Goal: Task Accomplishment & Management: Manage account settings

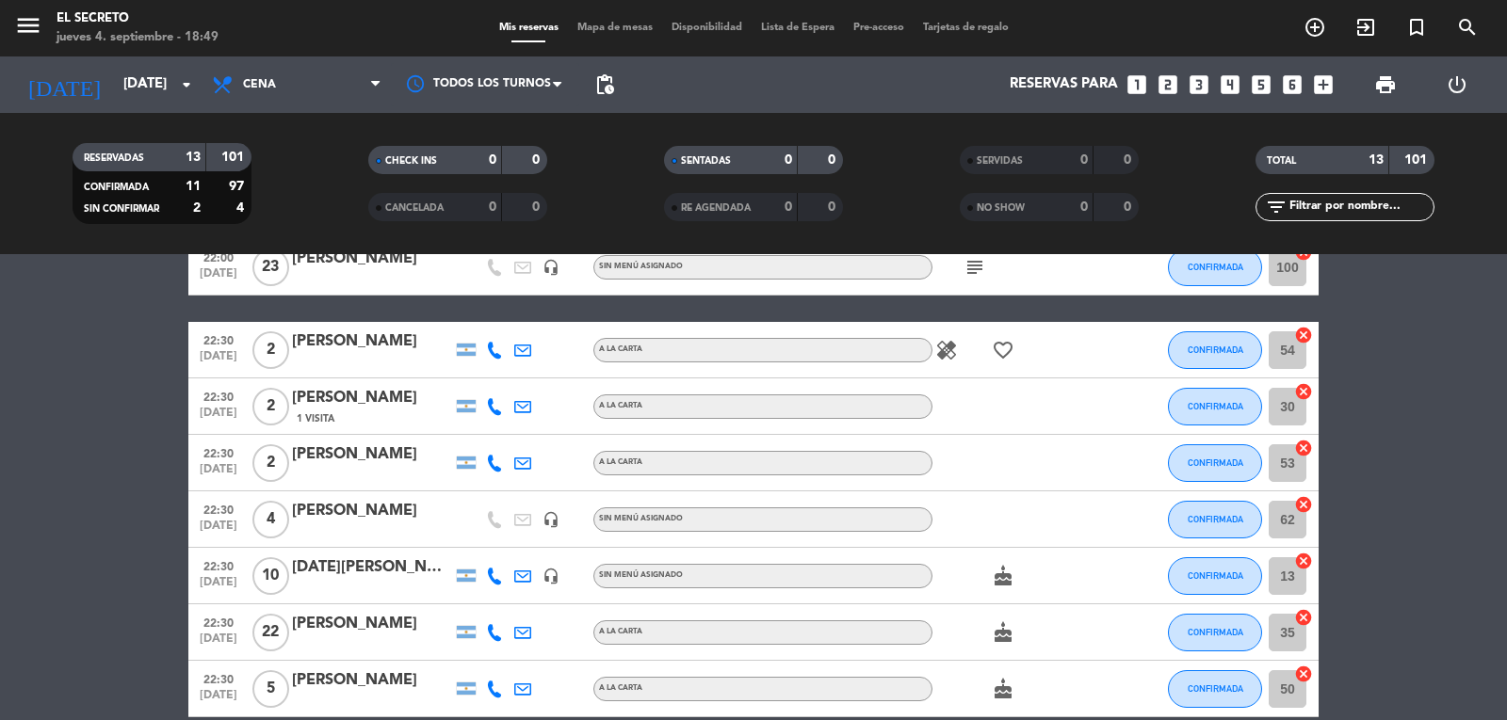
scroll to position [471, 0]
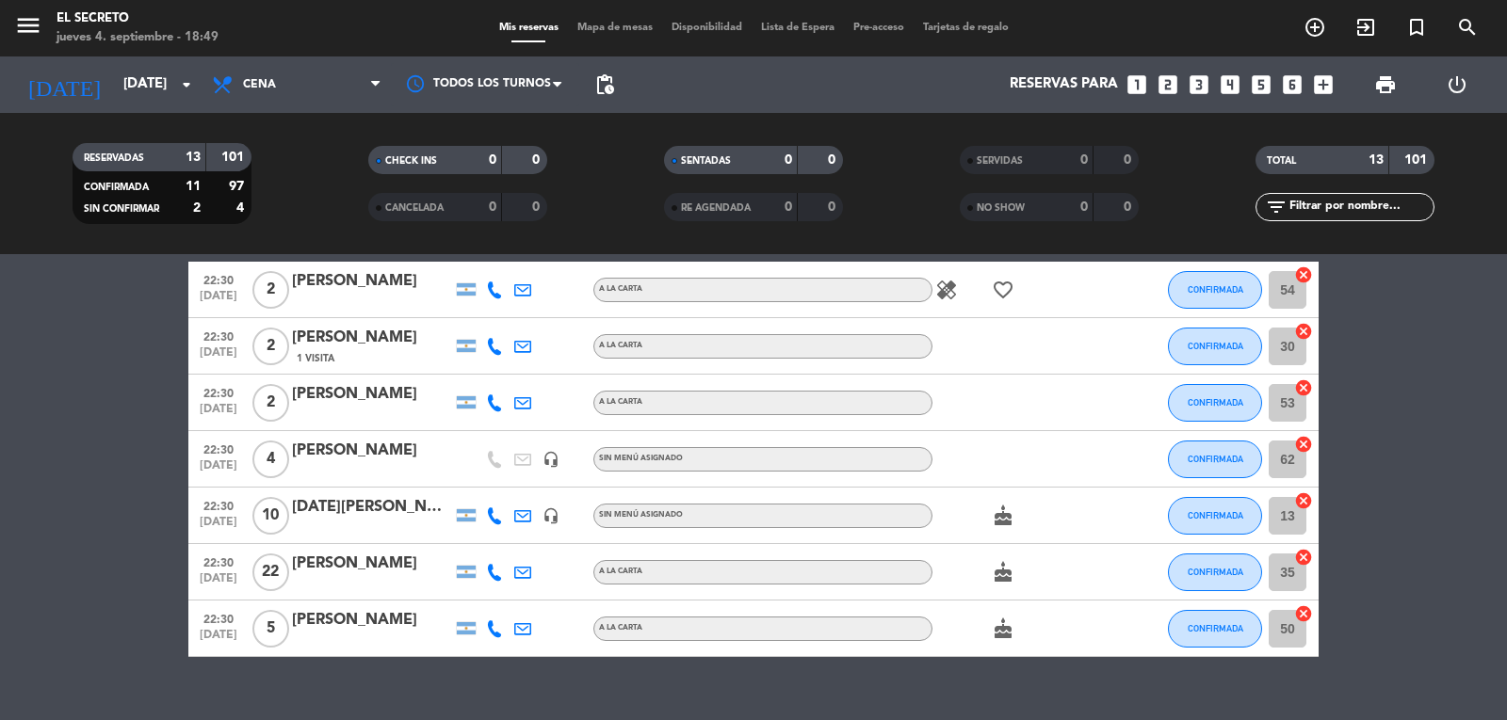
click at [992, 520] on icon "cake" at bounding box center [1003, 516] width 23 height 23
click at [387, 525] on div at bounding box center [372, 528] width 160 height 15
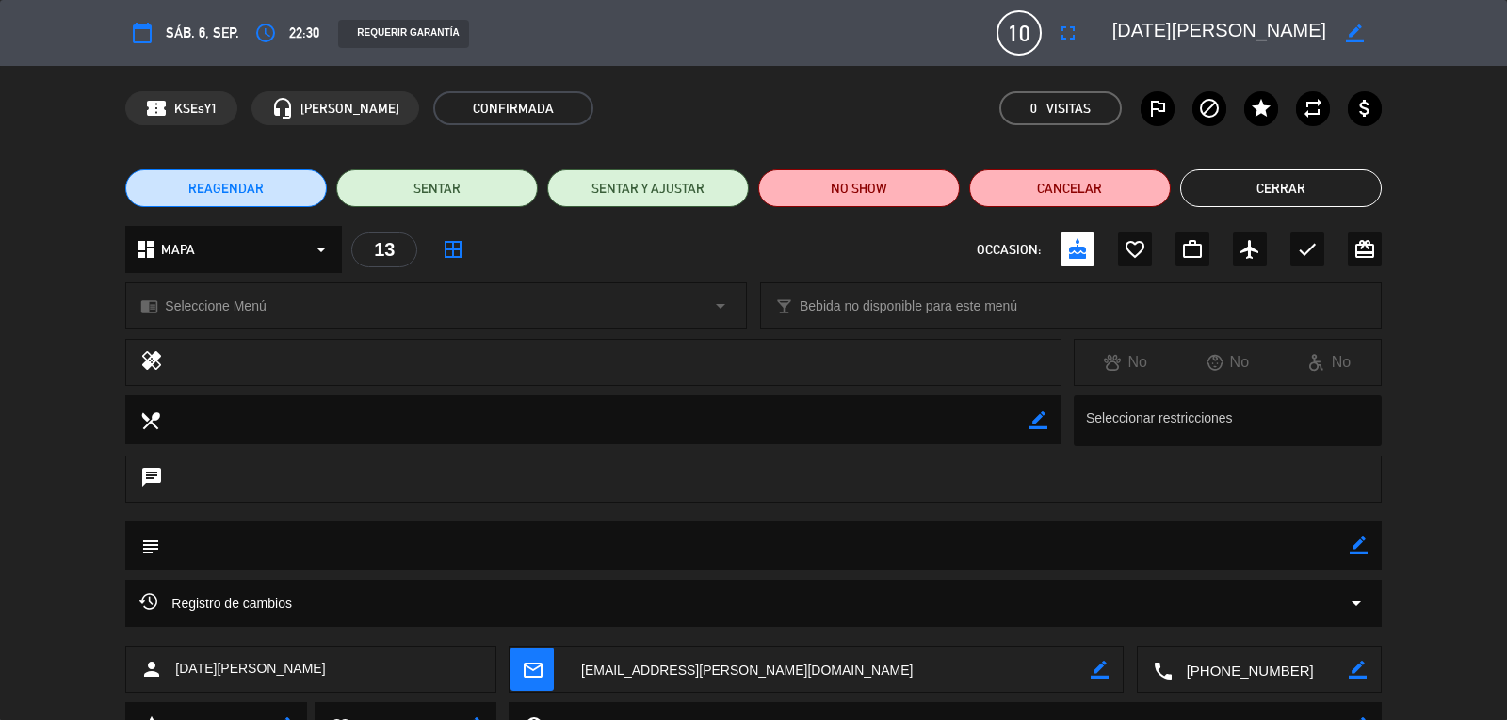
click at [316, 490] on div "chat" at bounding box center [752, 479] width 1255 height 47
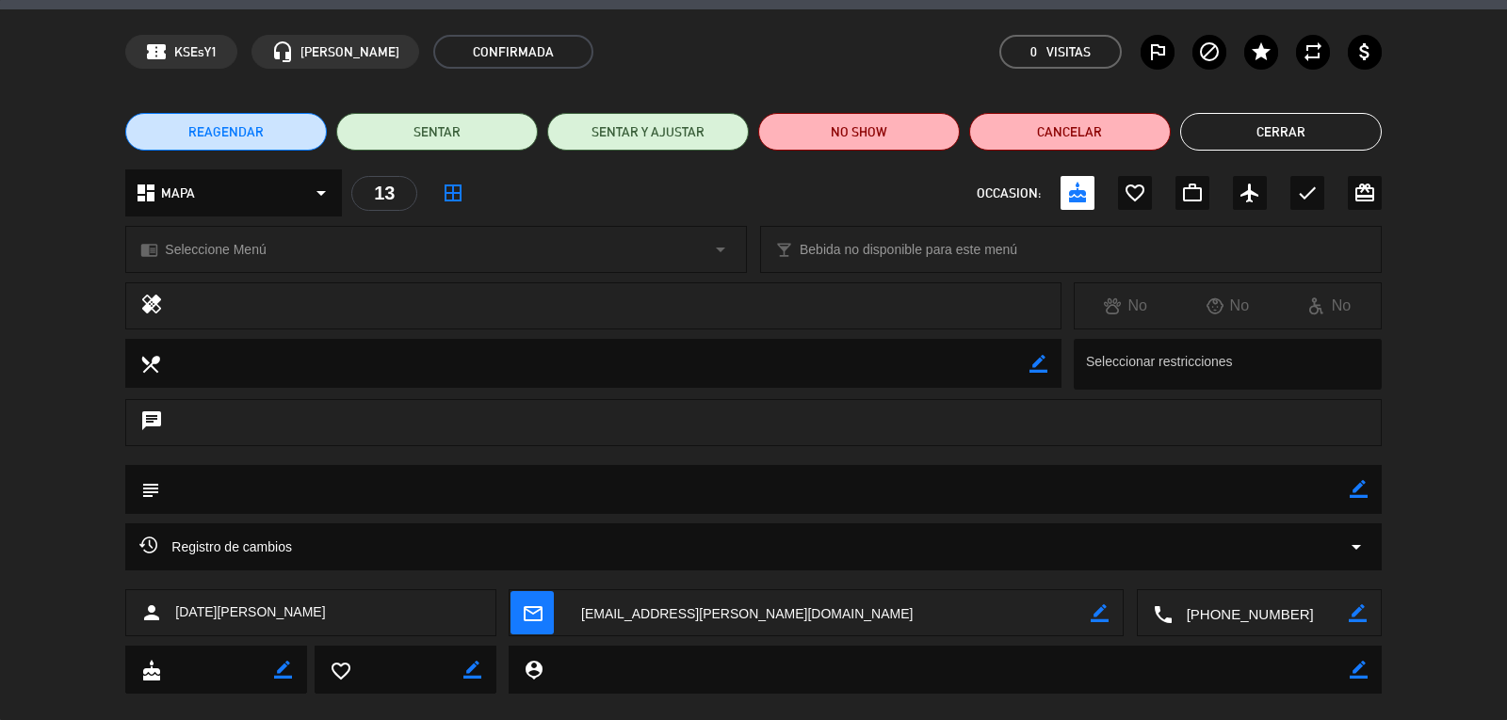
scroll to position [87, 0]
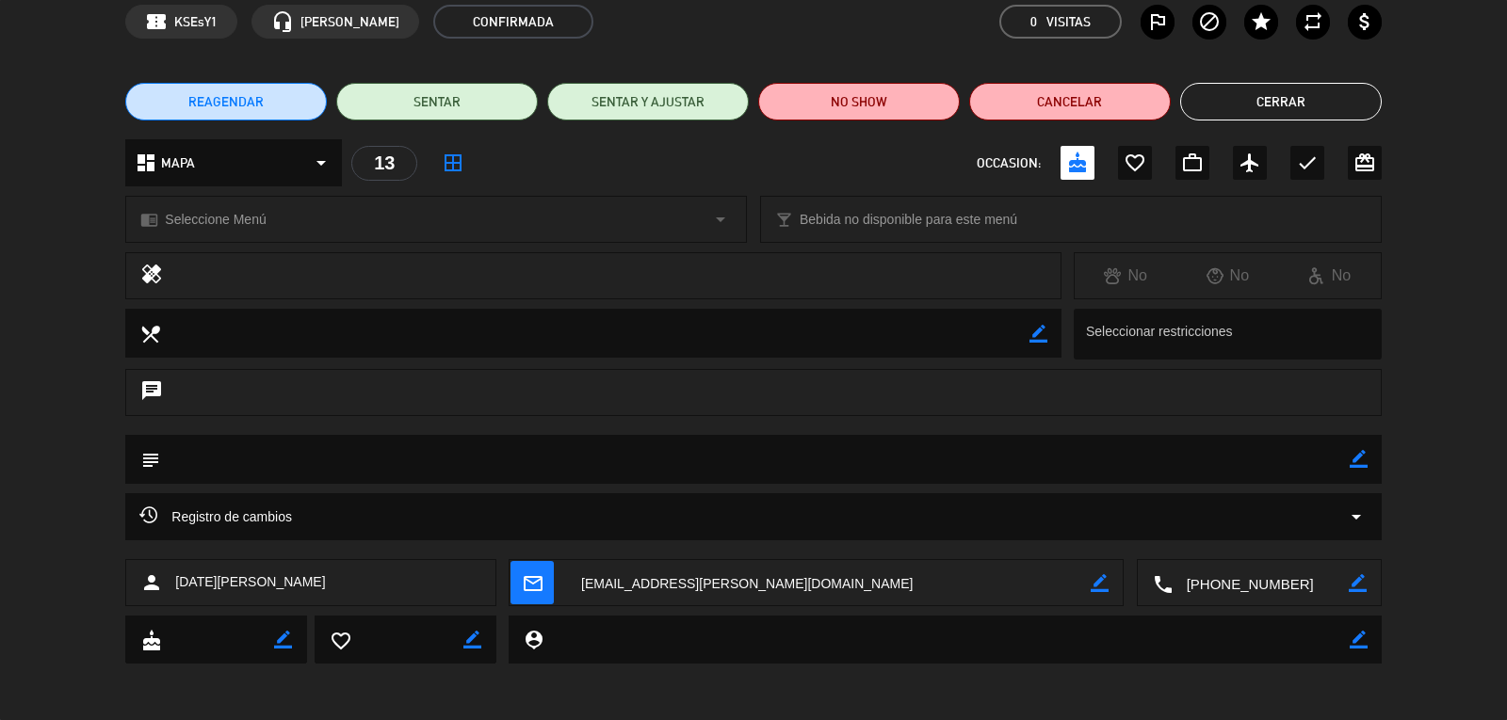
click at [616, 648] on textarea at bounding box center [946, 640] width 806 height 48
click at [615, 640] on textarea at bounding box center [946, 640] width 806 height 48
click at [149, 456] on icon "subject" at bounding box center [149, 459] width 21 height 21
click at [205, 455] on textarea at bounding box center [754, 459] width 1188 height 48
click at [154, 462] on icon "subject" at bounding box center [149, 459] width 21 height 21
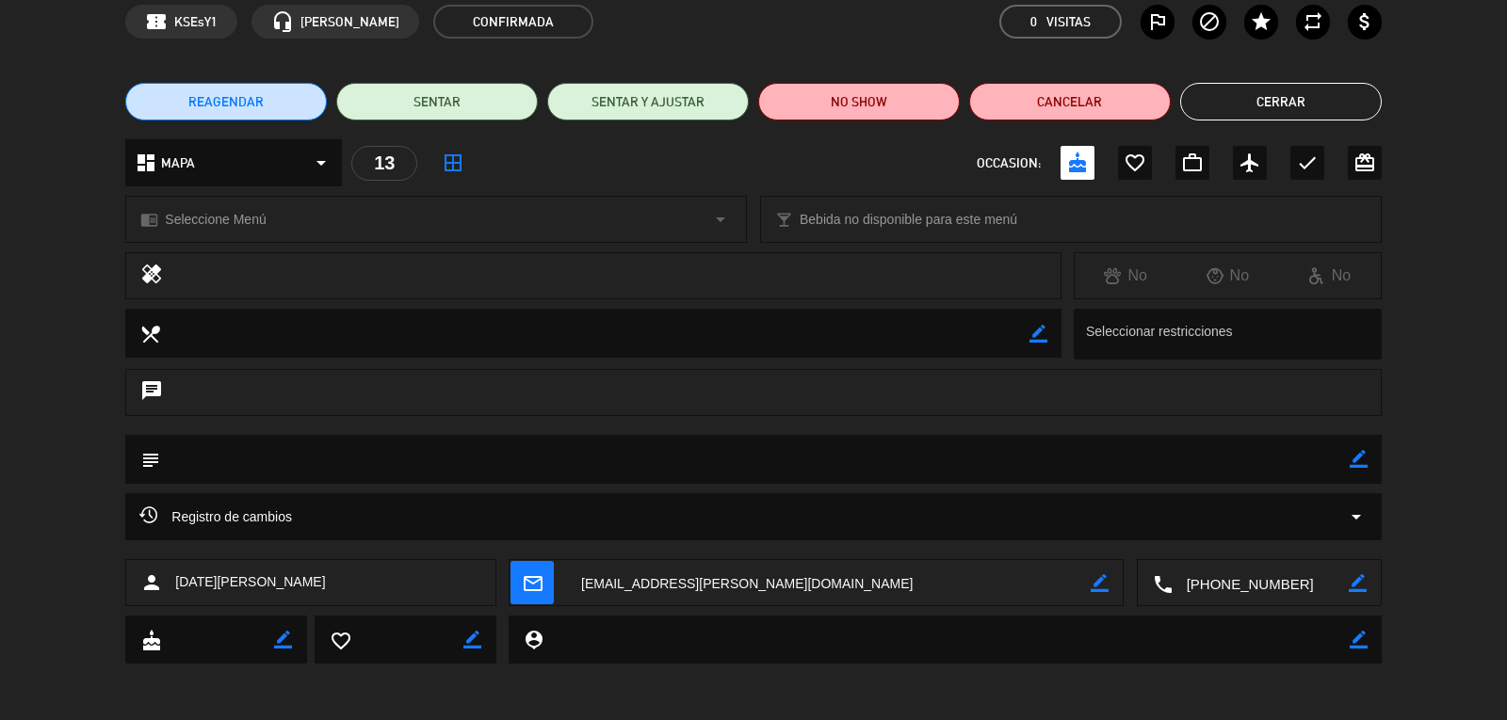
click at [154, 462] on icon "subject" at bounding box center [149, 459] width 21 height 21
click at [318, 458] on textarea at bounding box center [754, 459] width 1188 height 48
click at [1363, 461] on icon "border_color" at bounding box center [1358, 459] width 18 height 18
click at [327, 456] on textarea at bounding box center [754, 459] width 1188 height 48
type textarea "salon A"
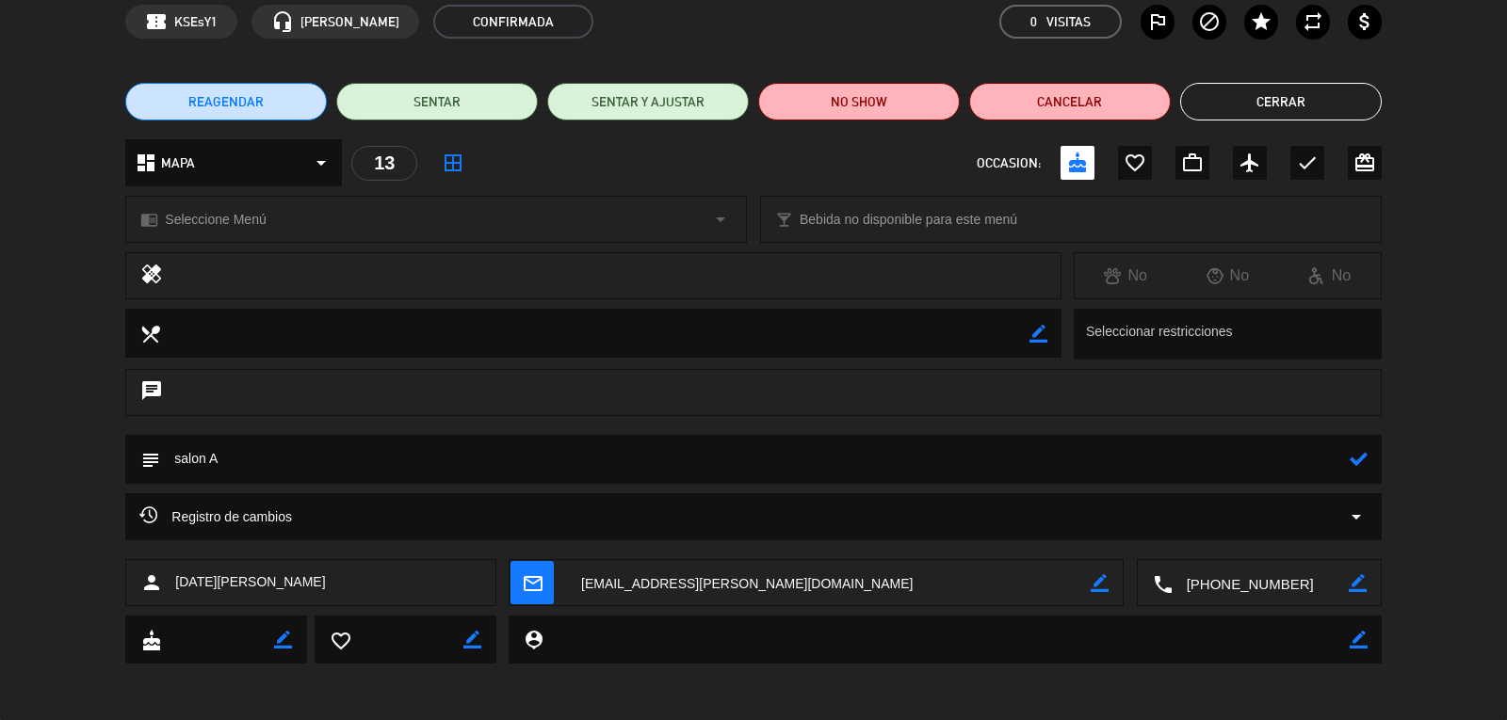
click at [1365, 467] on icon at bounding box center [1358, 459] width 18 height 18
click at [1287, 110] on button "Cerrar" at bounding box center [1281, 102] width 202 height 38
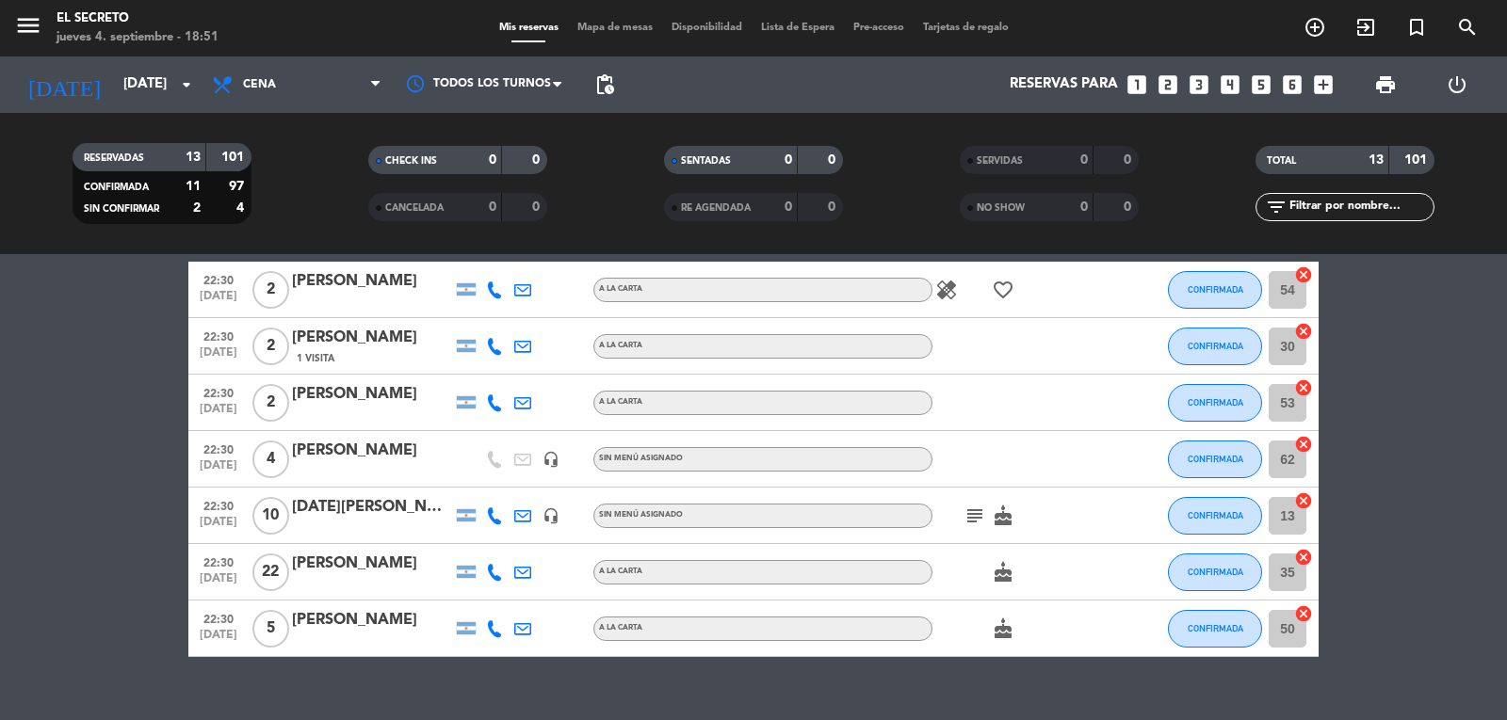
click at [980, 518] on icon "subject" at bounding box center [974, 516] width 23 height 23
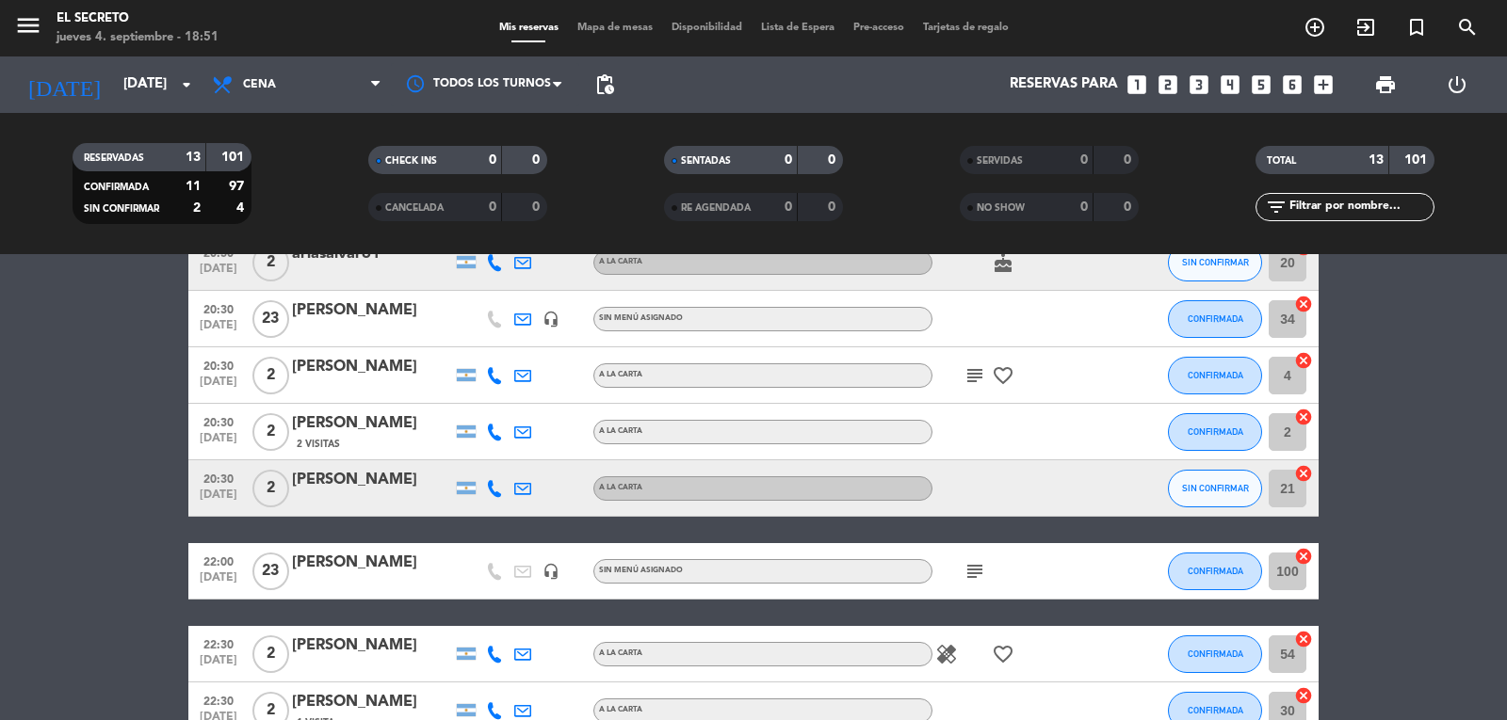
scroll to position [0, 0]
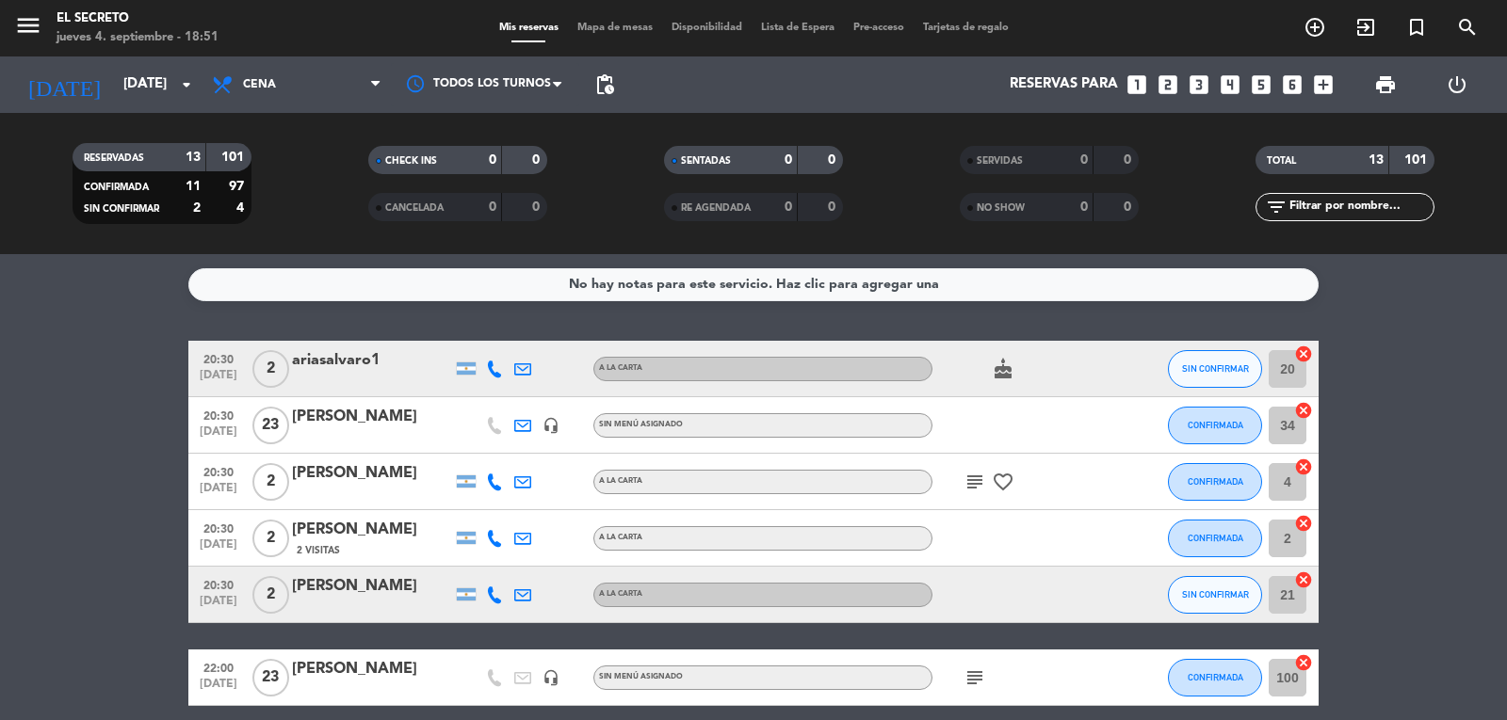
click at [975, 482] on icon "subject" at bounding box center [974, 482] width 23 height 23
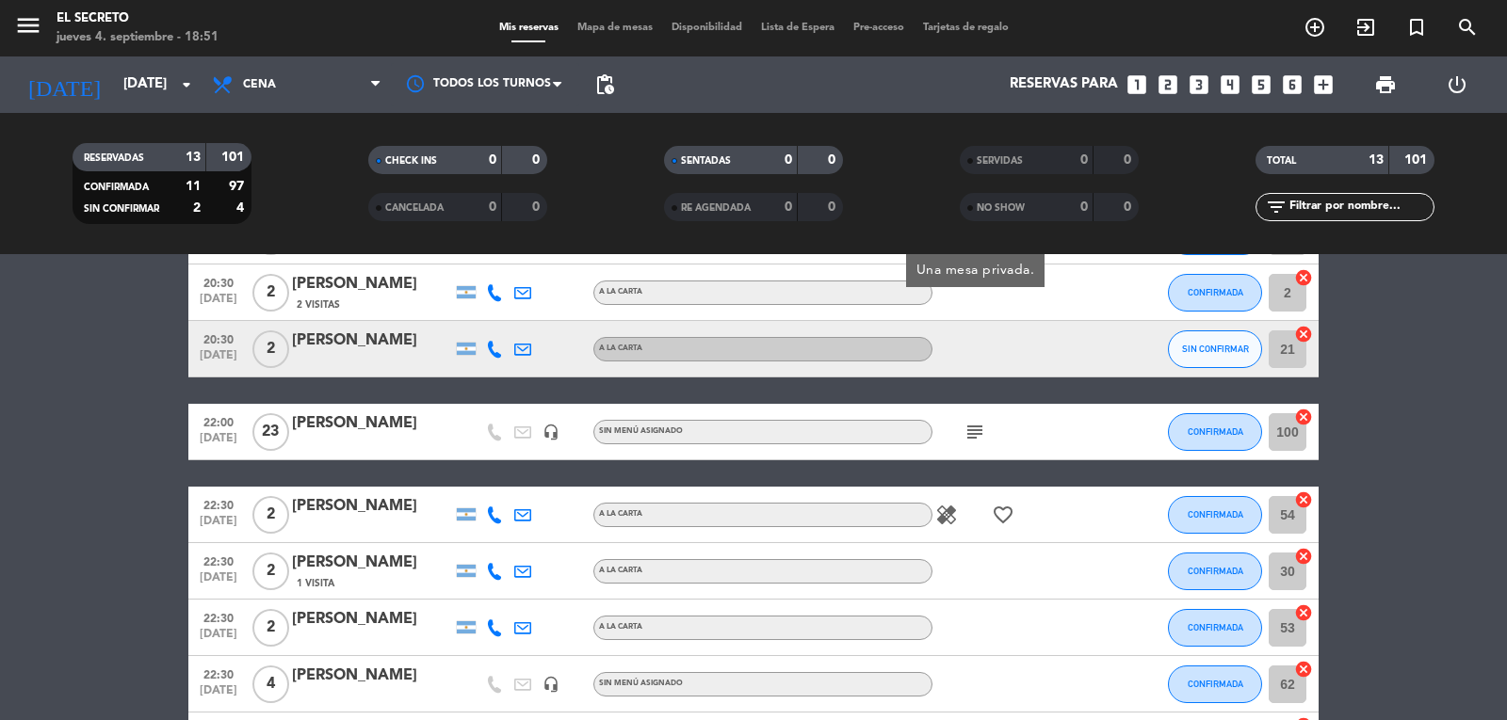
scroll to position [219, 0]
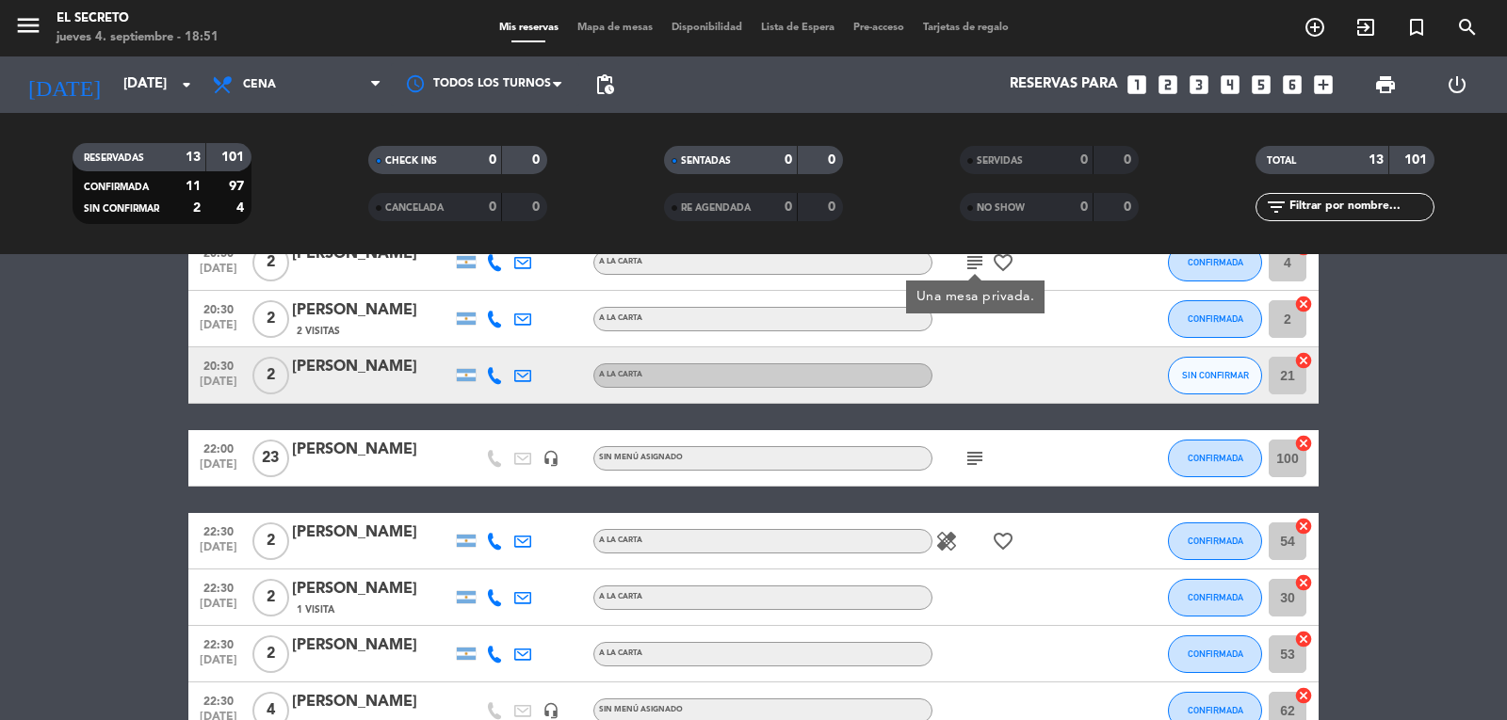
click at [982, 465] on icon "subject" at bounding box center [974, 458] width 23 height 23
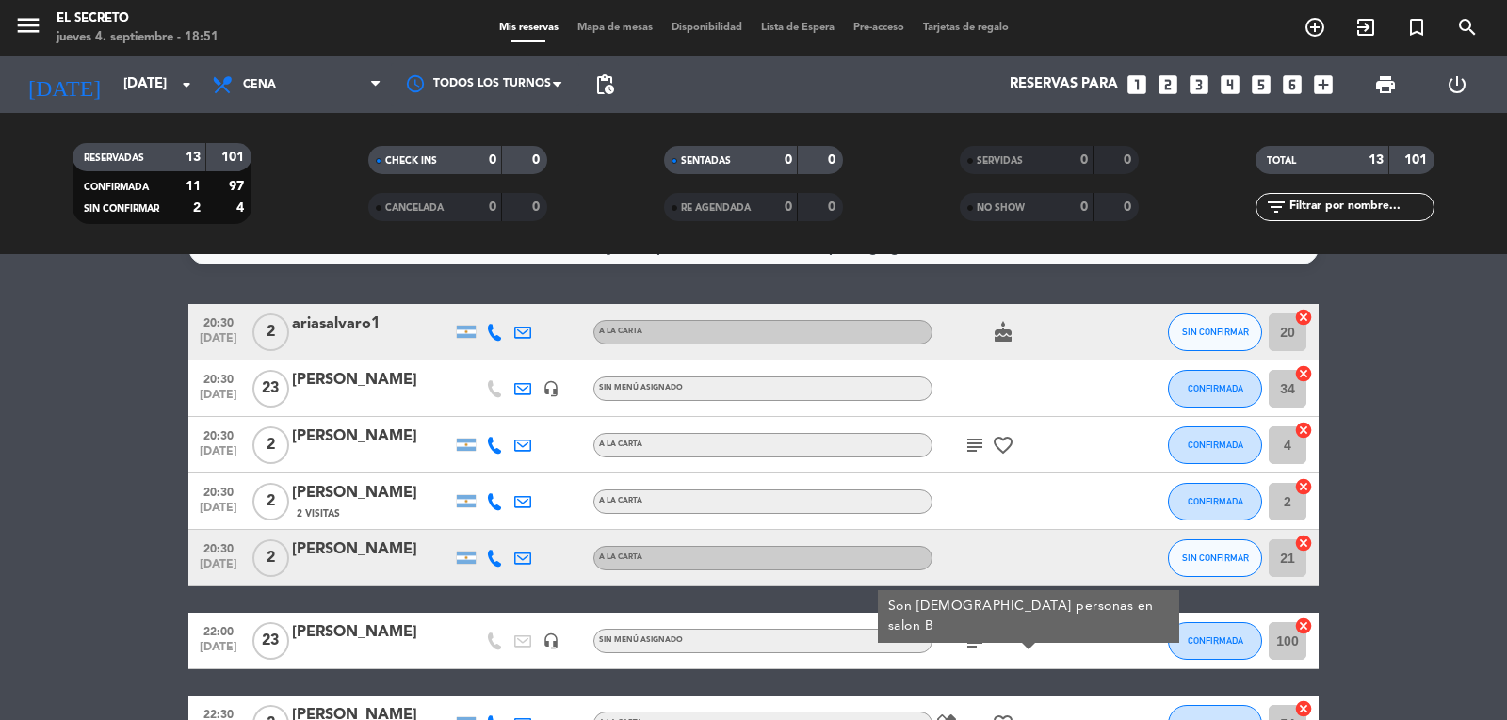
scroll to position [31, 0]
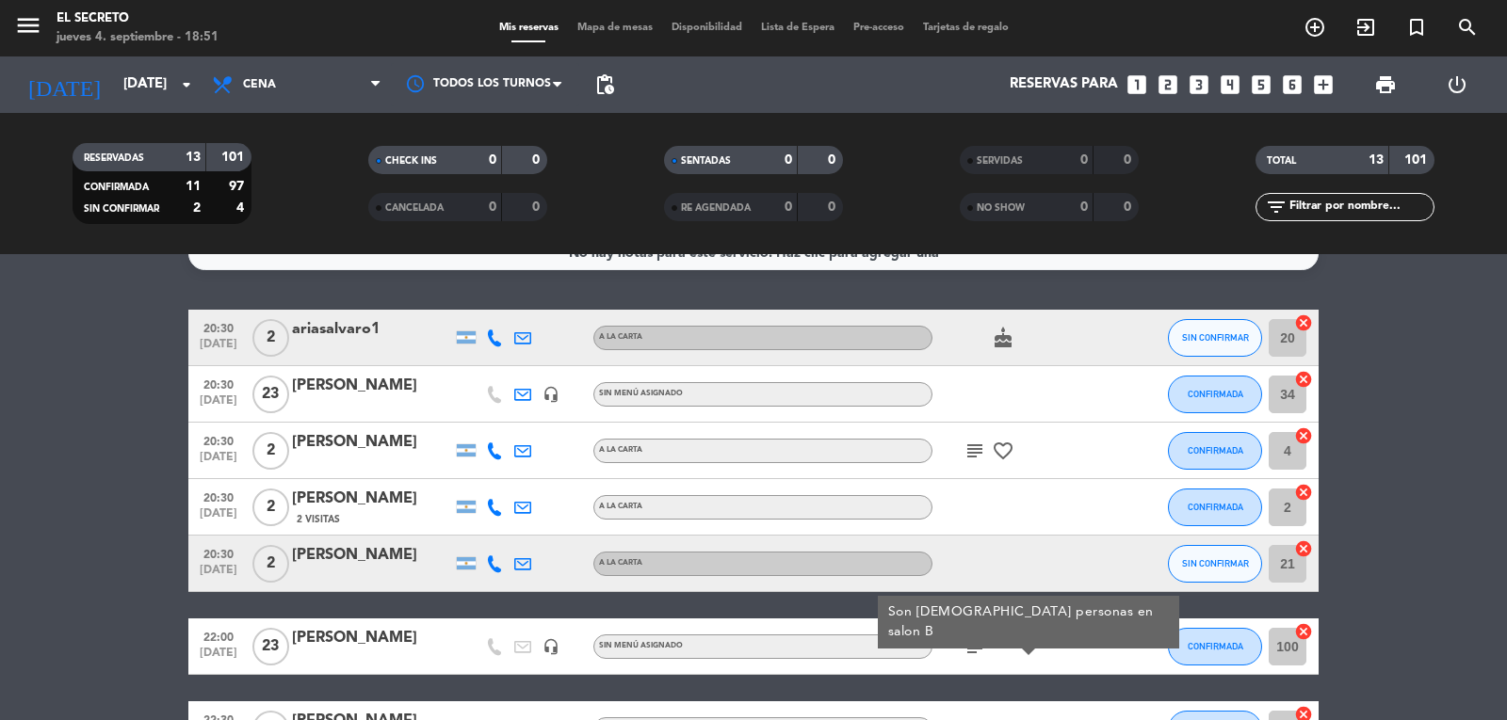
click at [981, 457] on icon "subject" at bounding box center [974, 451] width 23 height 23
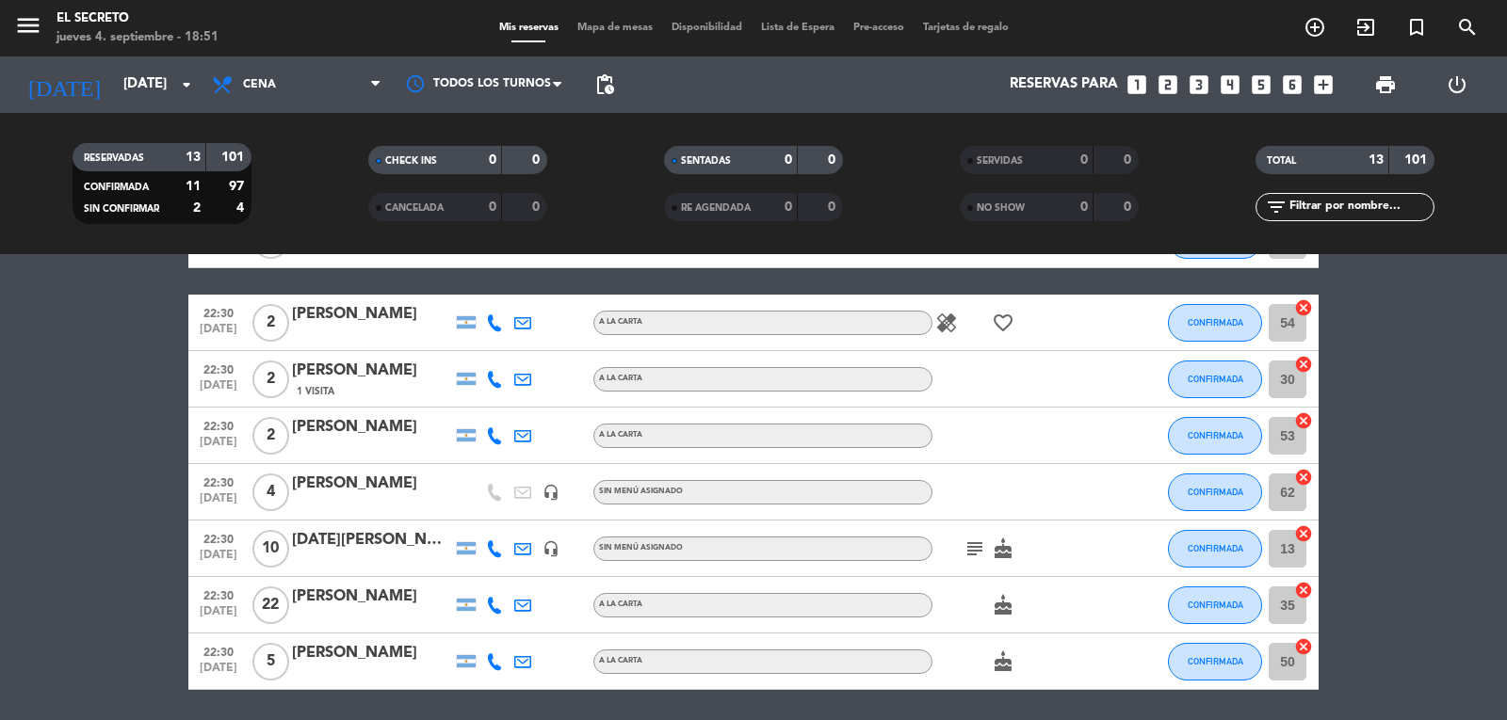
scroll to position [502, 0]
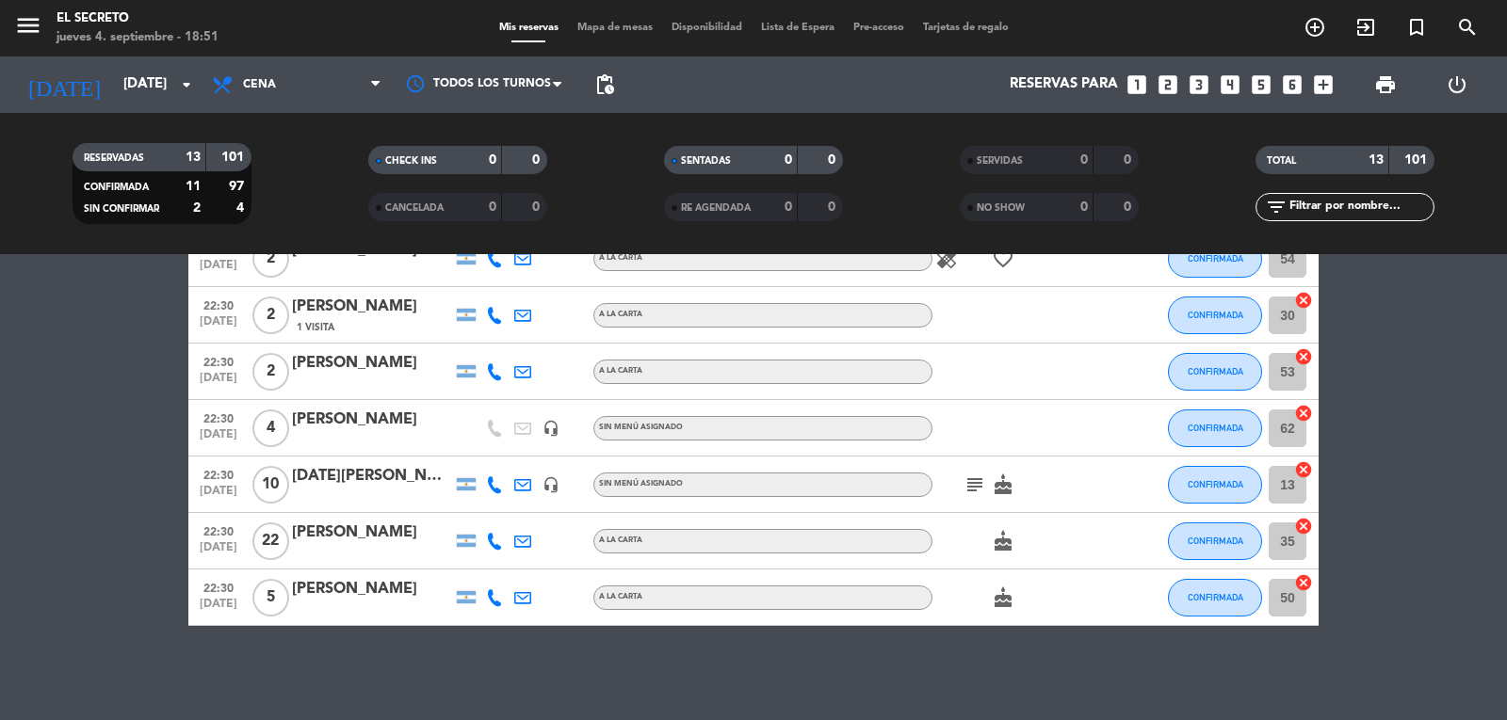
click at [971, 493] on icon "subject" at bounding box center [974, 485] width 23 height 23
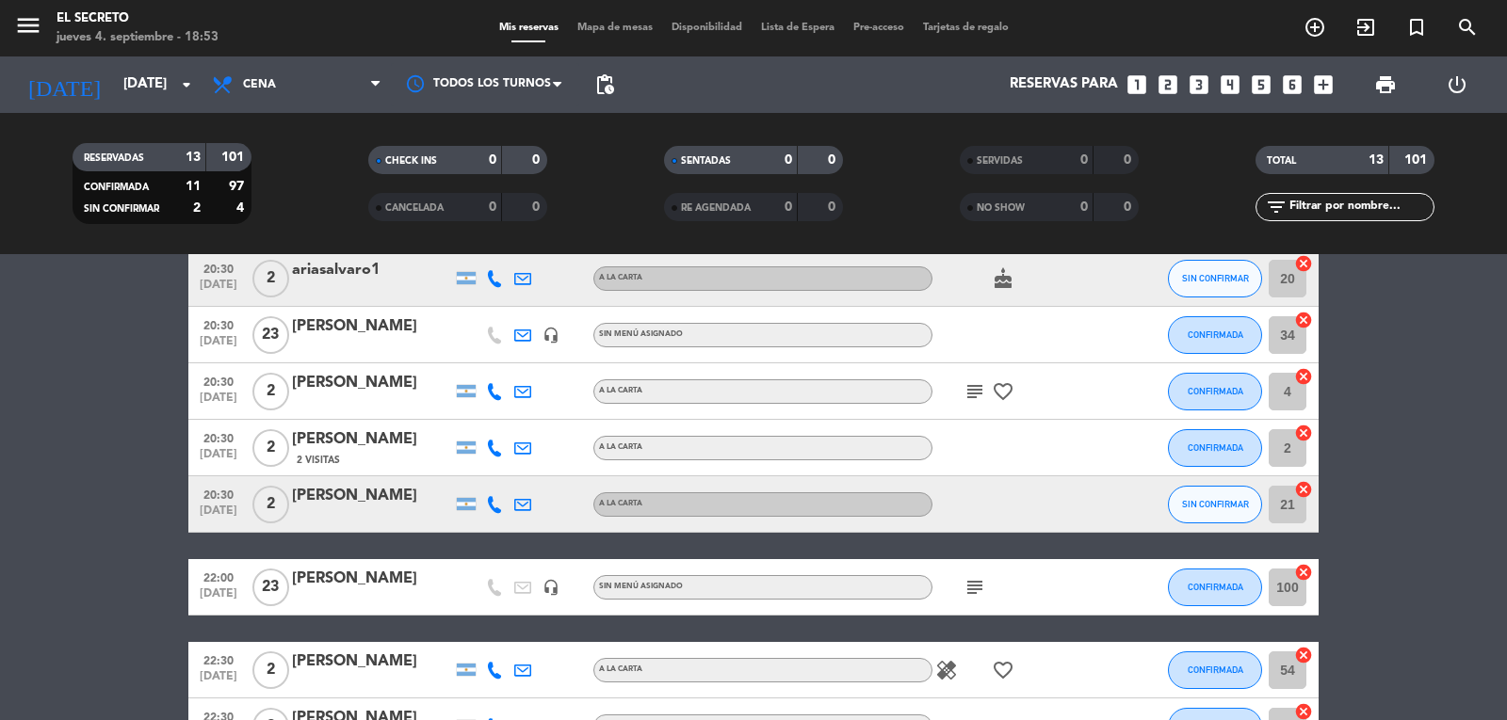
scroll to position [0, 0]
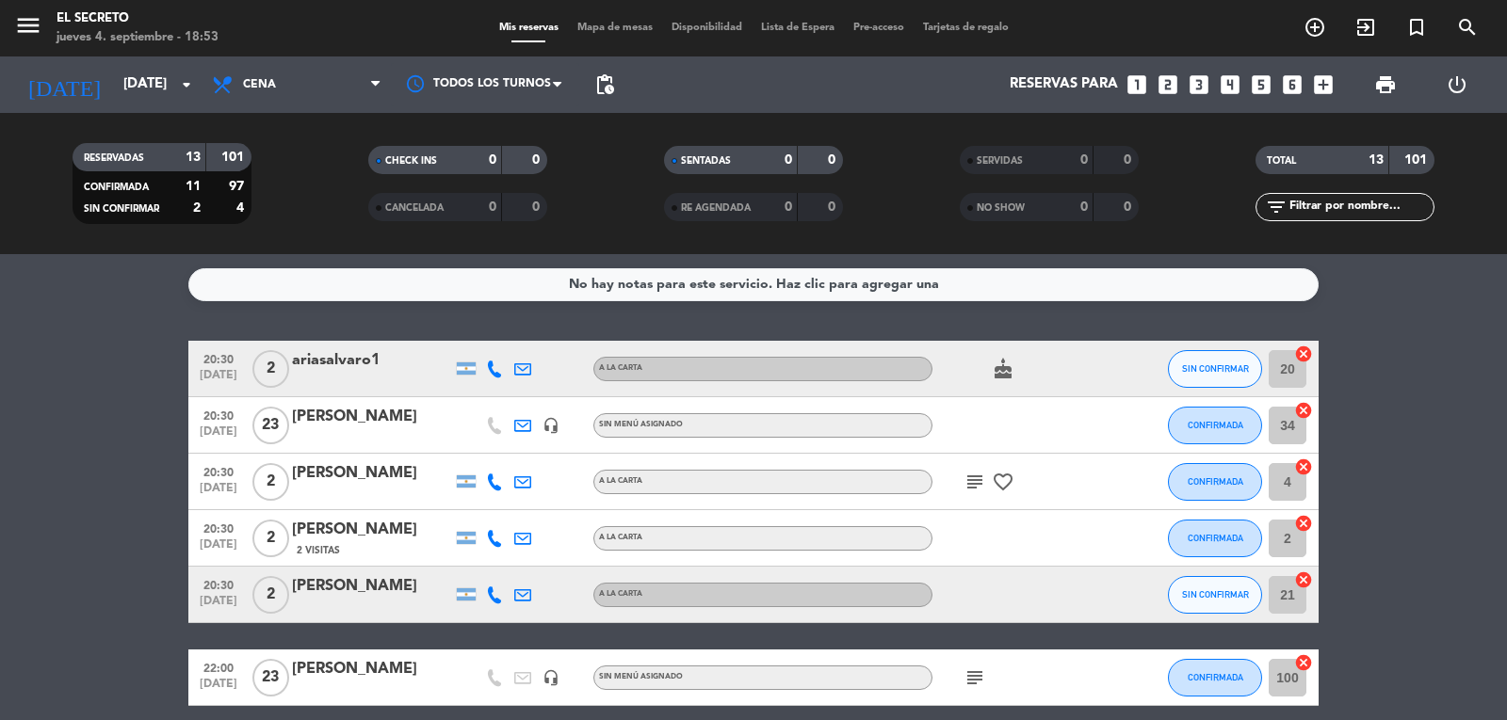
click at [511, 427] on div at bounding box center [523, 425] width 28 height 56
click at [520, 431] on icon at bounding box center [522, 425] width 17 height 17
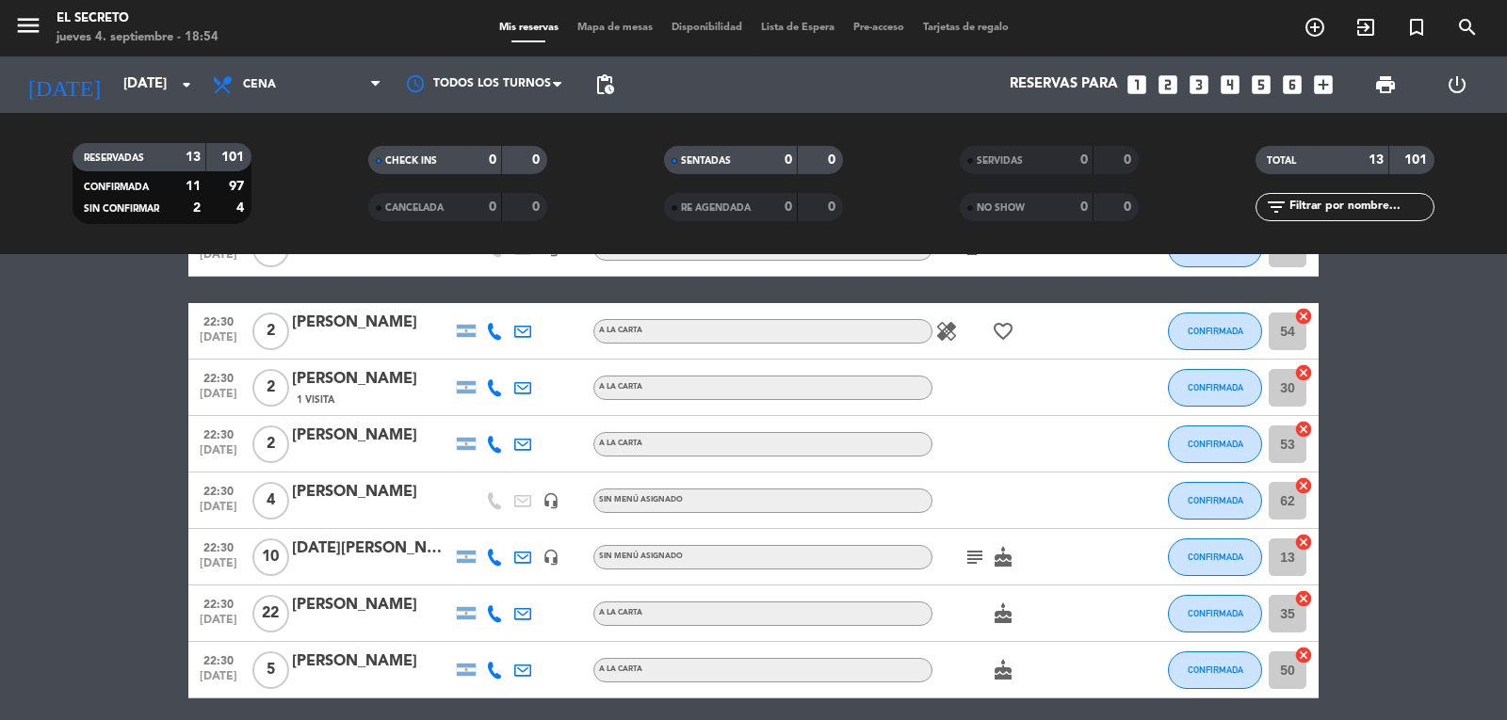
scroll to position [408, 0]
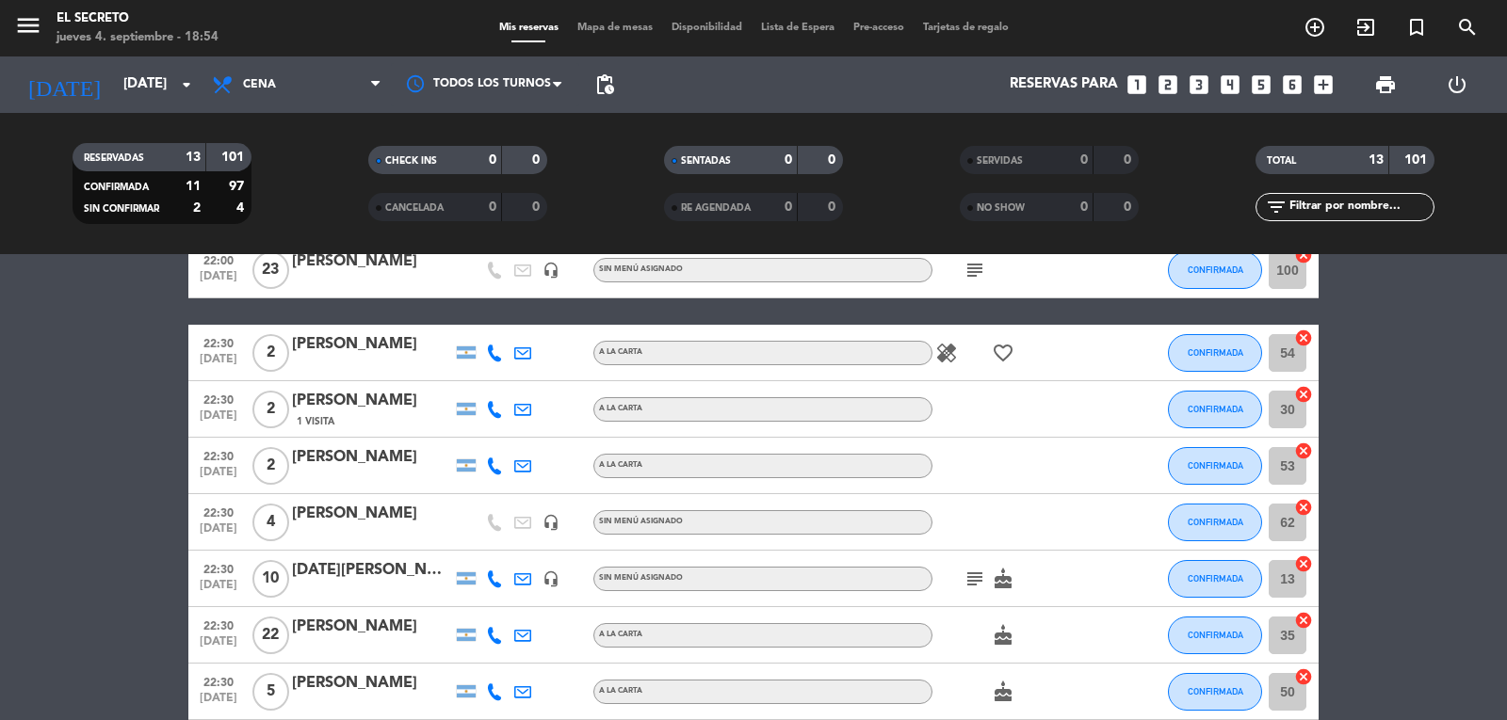
click at [969, 584] on icon "subject" at bounding box center [974, 579] width 23 height 23
click at [1118, 660] on div at bounding box center [1127, 635] width 51 height 56
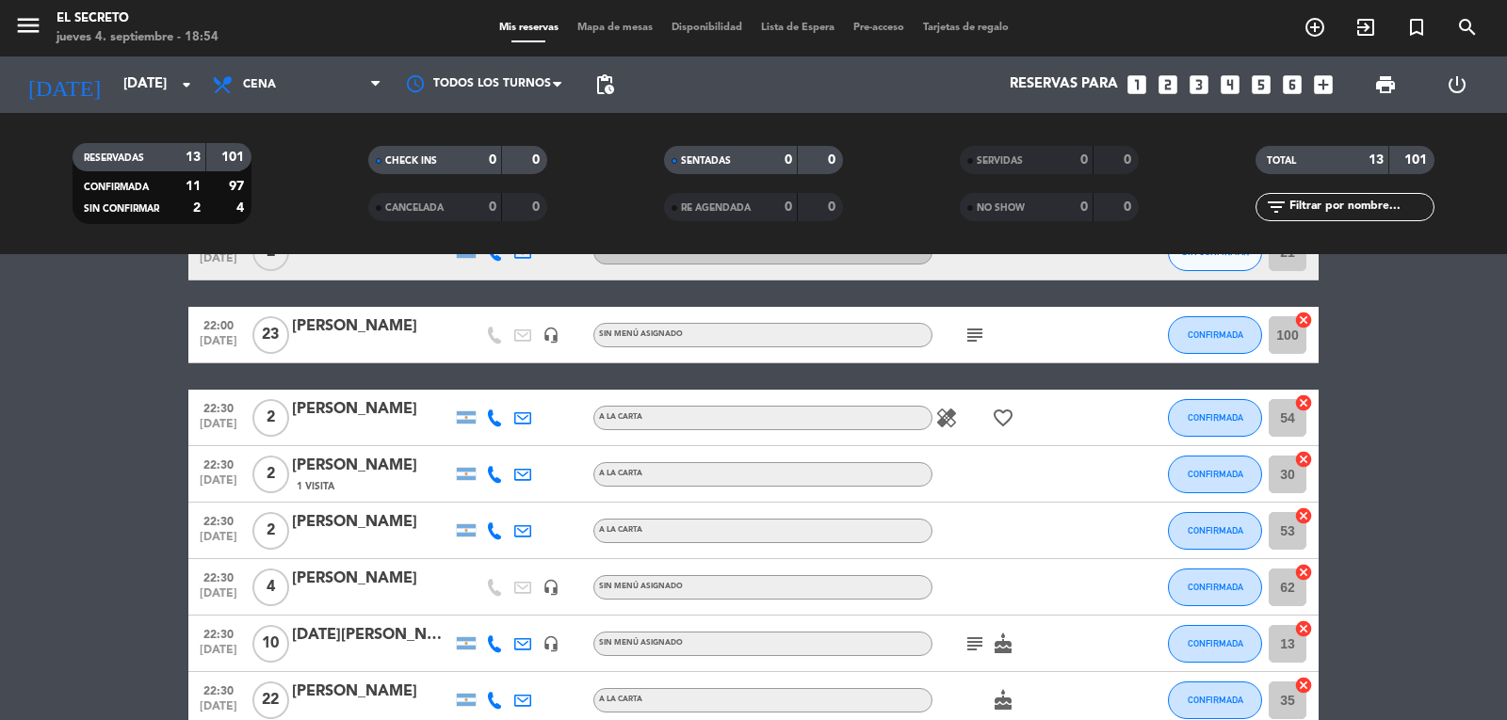
scroll to position [314, 0]
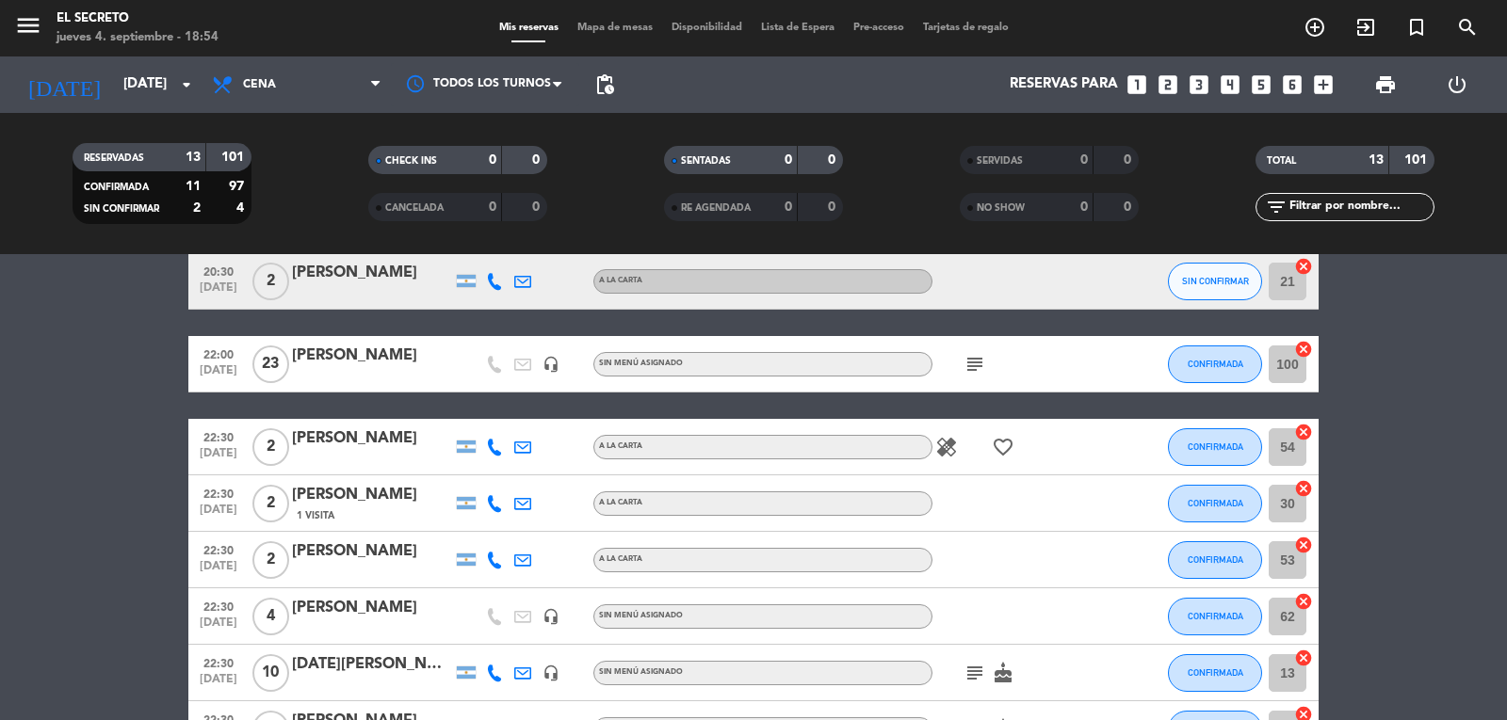
click at [946, 445] on icon "healing" at bounding box center [946, 447] width 23 height 23
click at [977, 359] on icon "subject" at bounding box center [974, 364] width 23 height 23
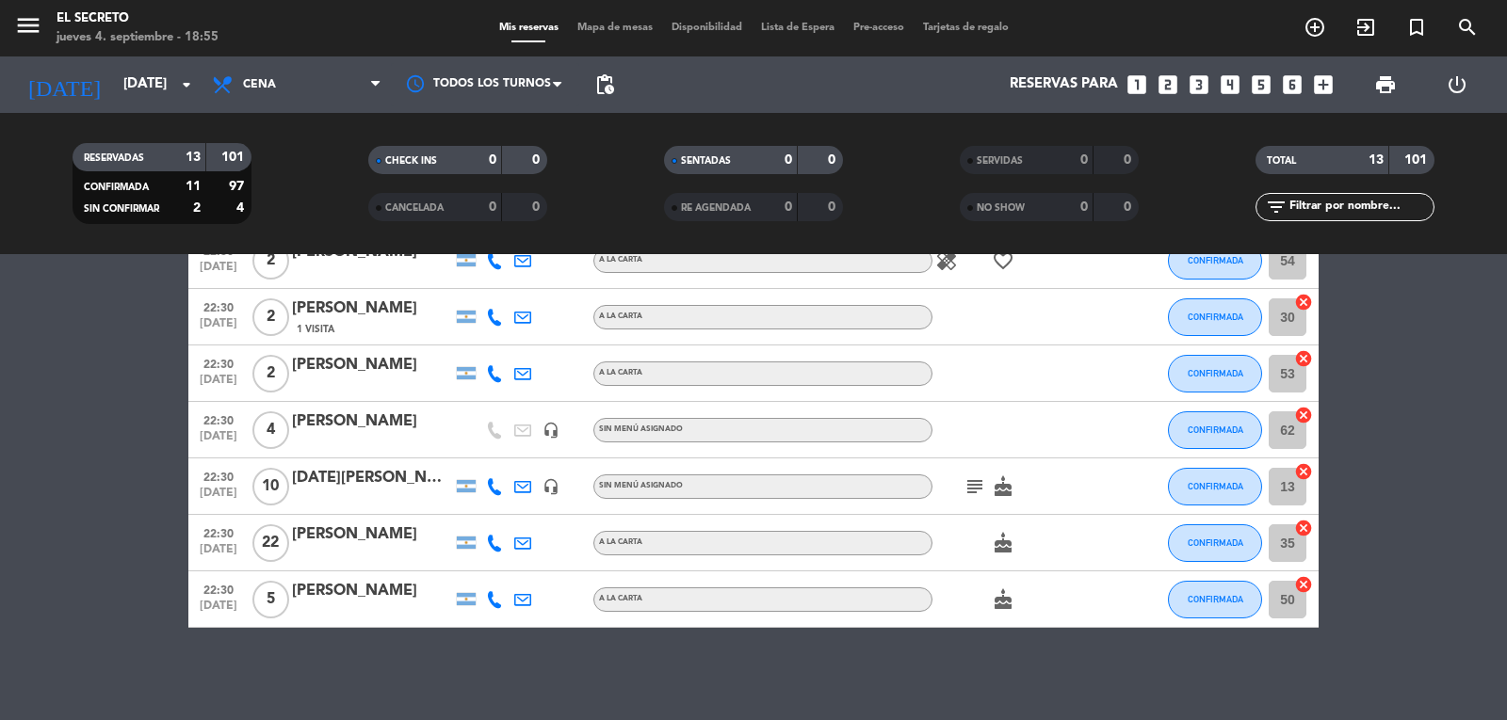
scroll to position [502, 0]
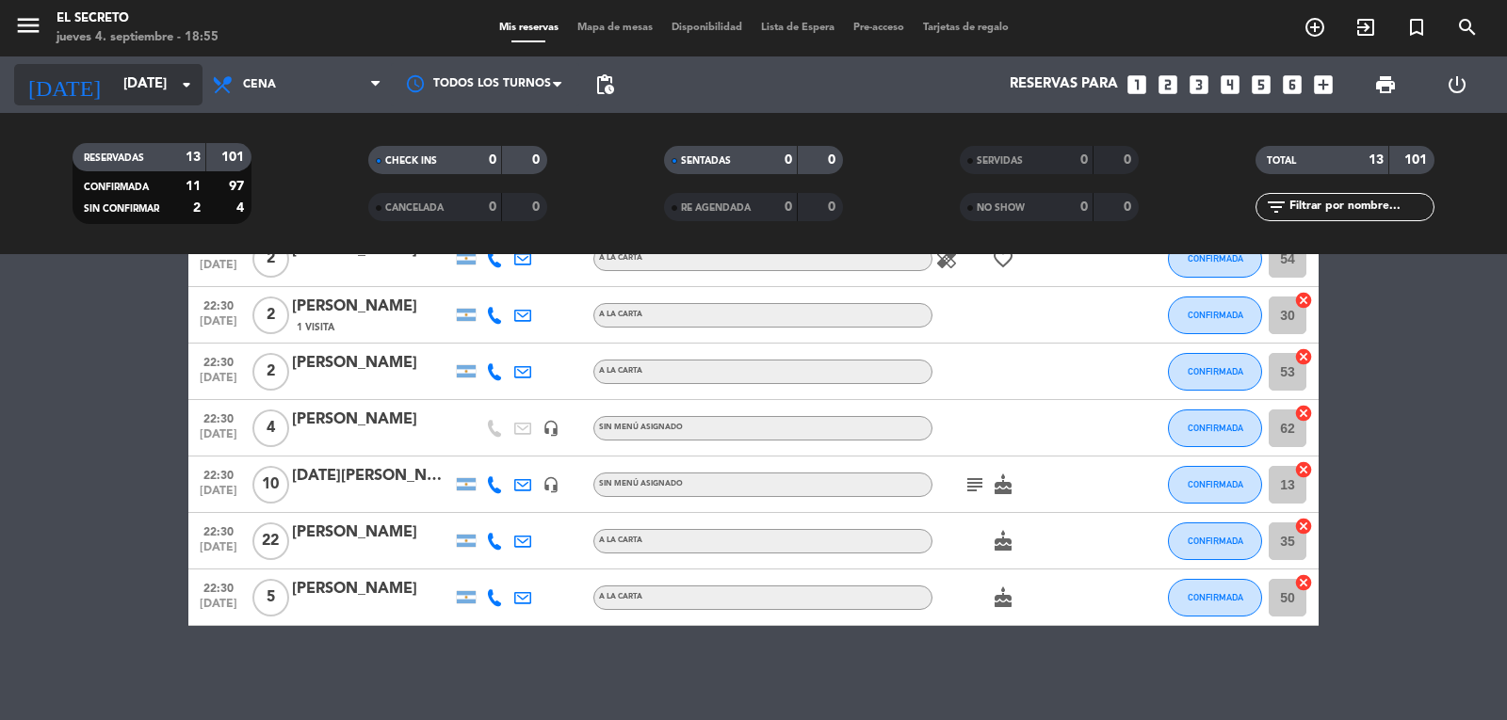
click at [114, 92] on input "[DATE]" at bounding box center [205, 85] width 182 height 36
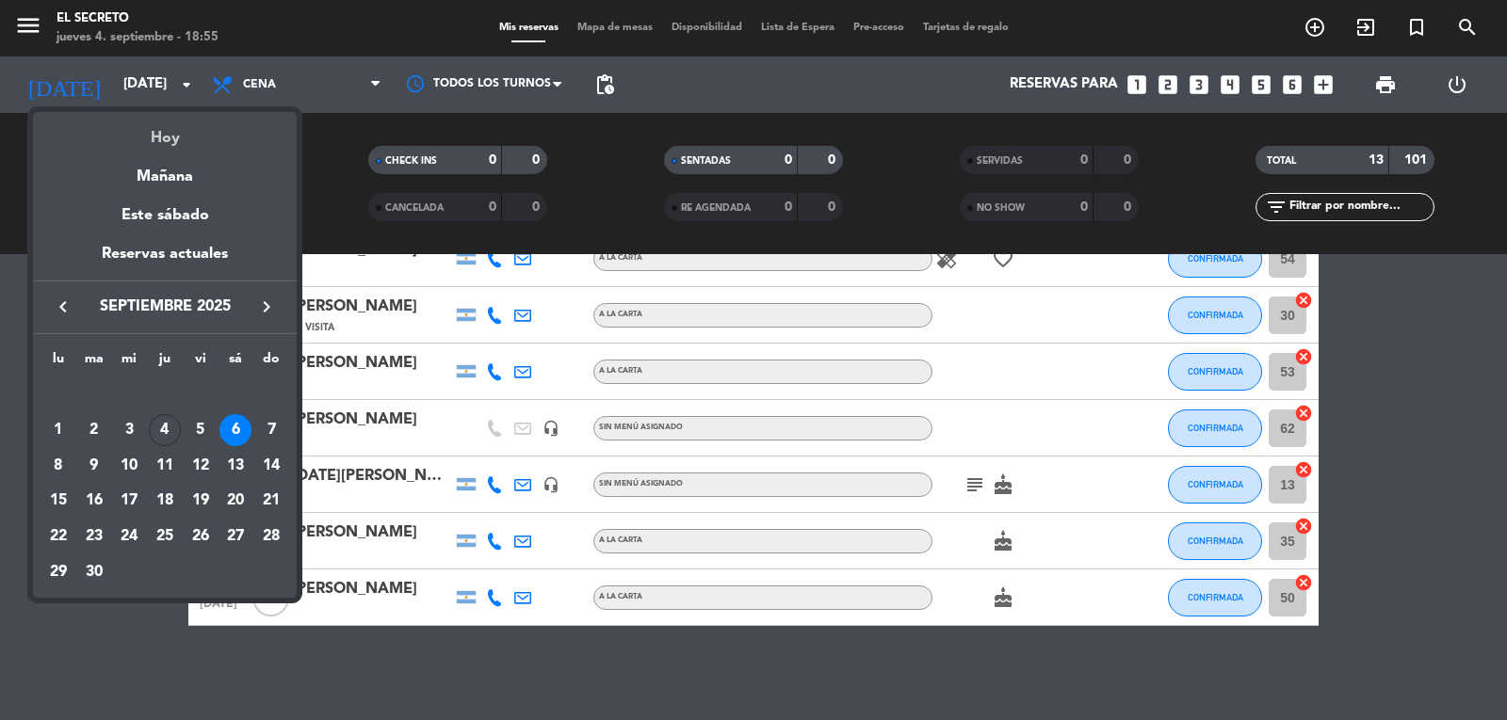
click at [162, 137] on div "Hoy" at bounding box center [165, 131] width 264 height 39
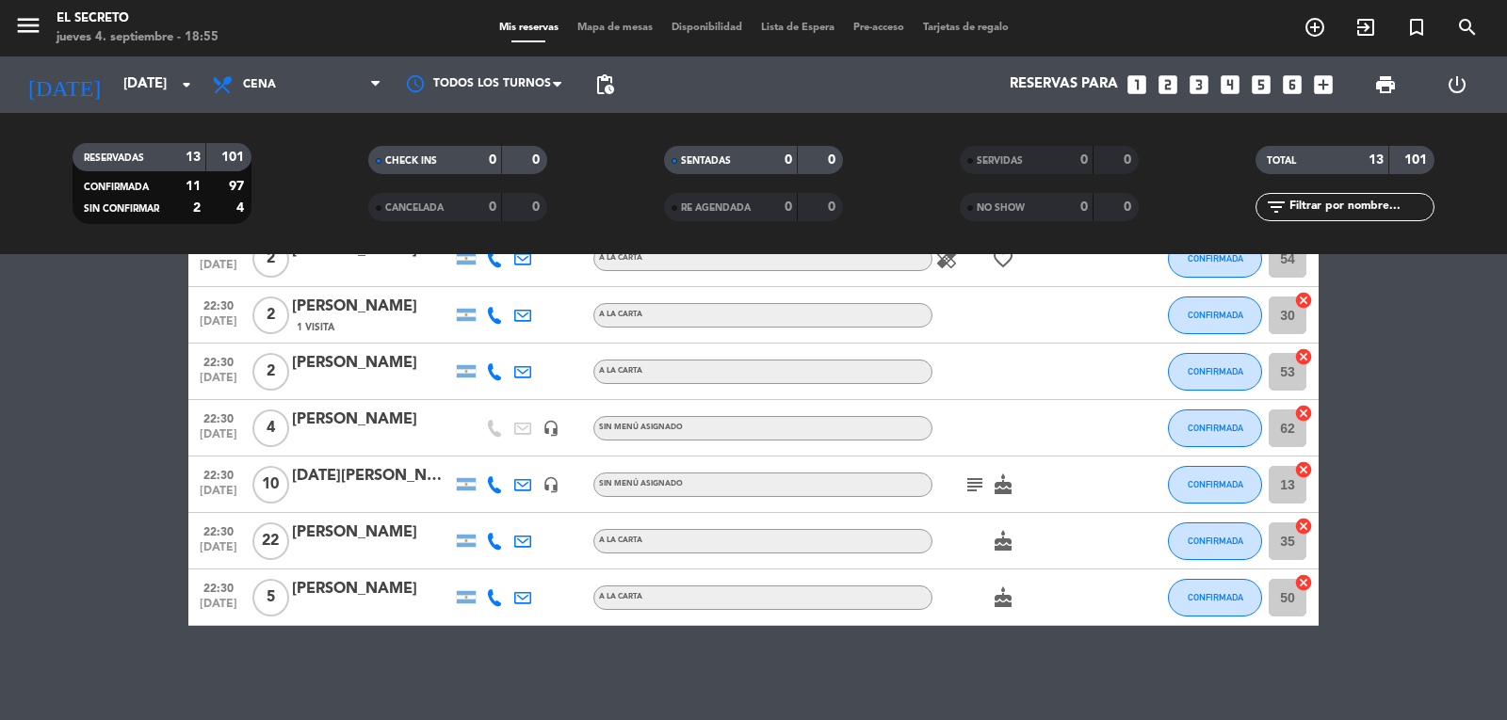
type input "[DEMOGRAPHIC_DATA][DATE]"
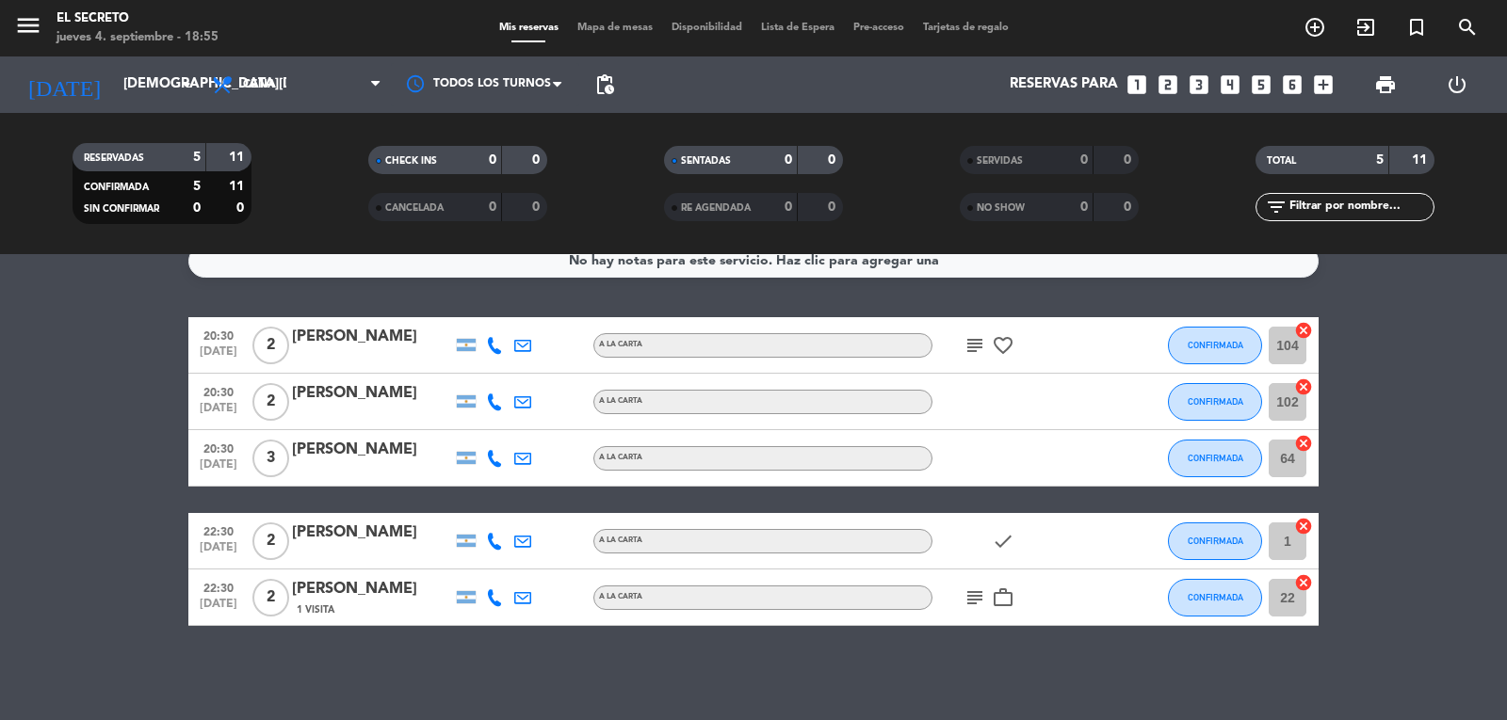
click at [974, 595] on icon "subject" at bounding box center [974, 598] width 23 height 23
click at [998, 598] on icon "work_outline" at bounding box center [1003, 598] width 23 height 23
click at [971, 347] on icon "subject" at bounding box center [974, 345] width 23 height 23
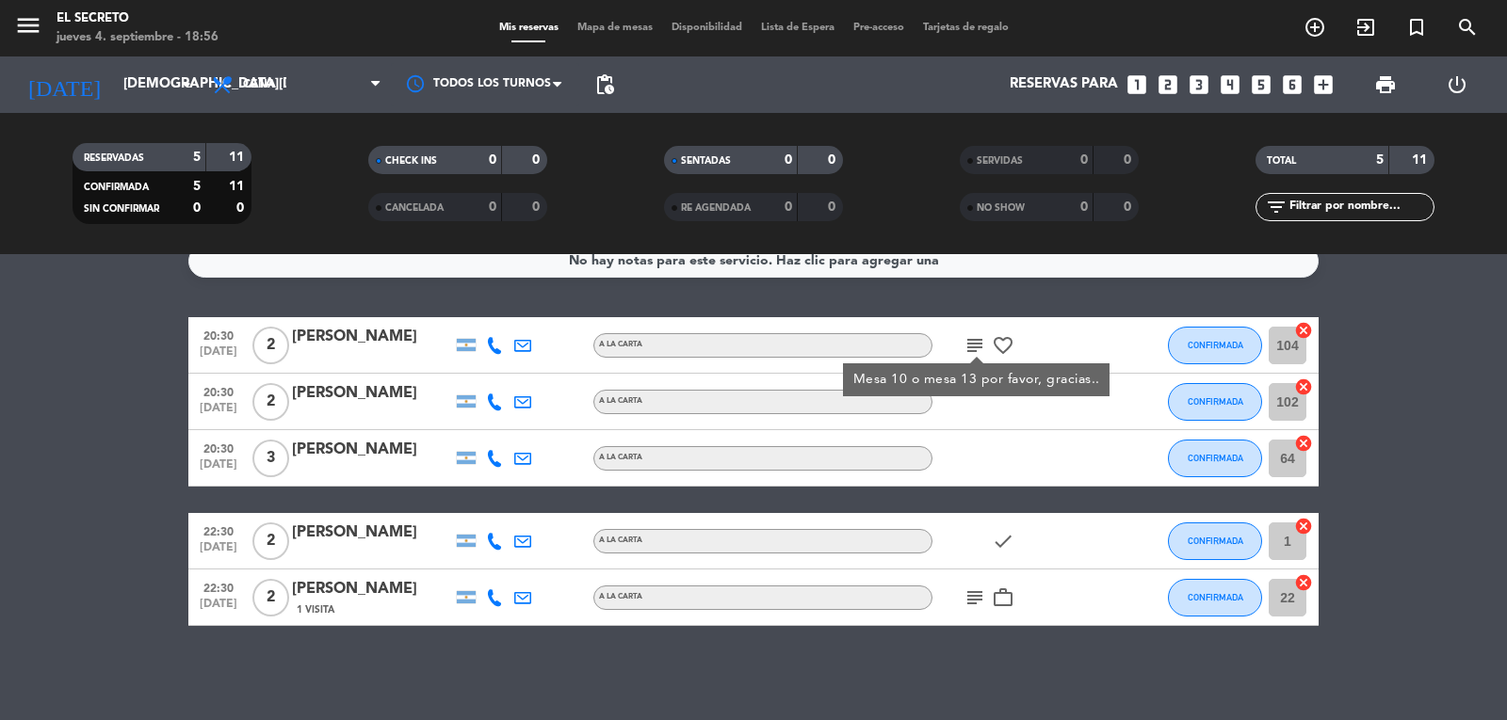
click at [1043, 356] on div "subject Mesa 10 o mesa 13 por favor, gracias.. favorite_border" at bounding box center [1017, 345] width 170 height 56
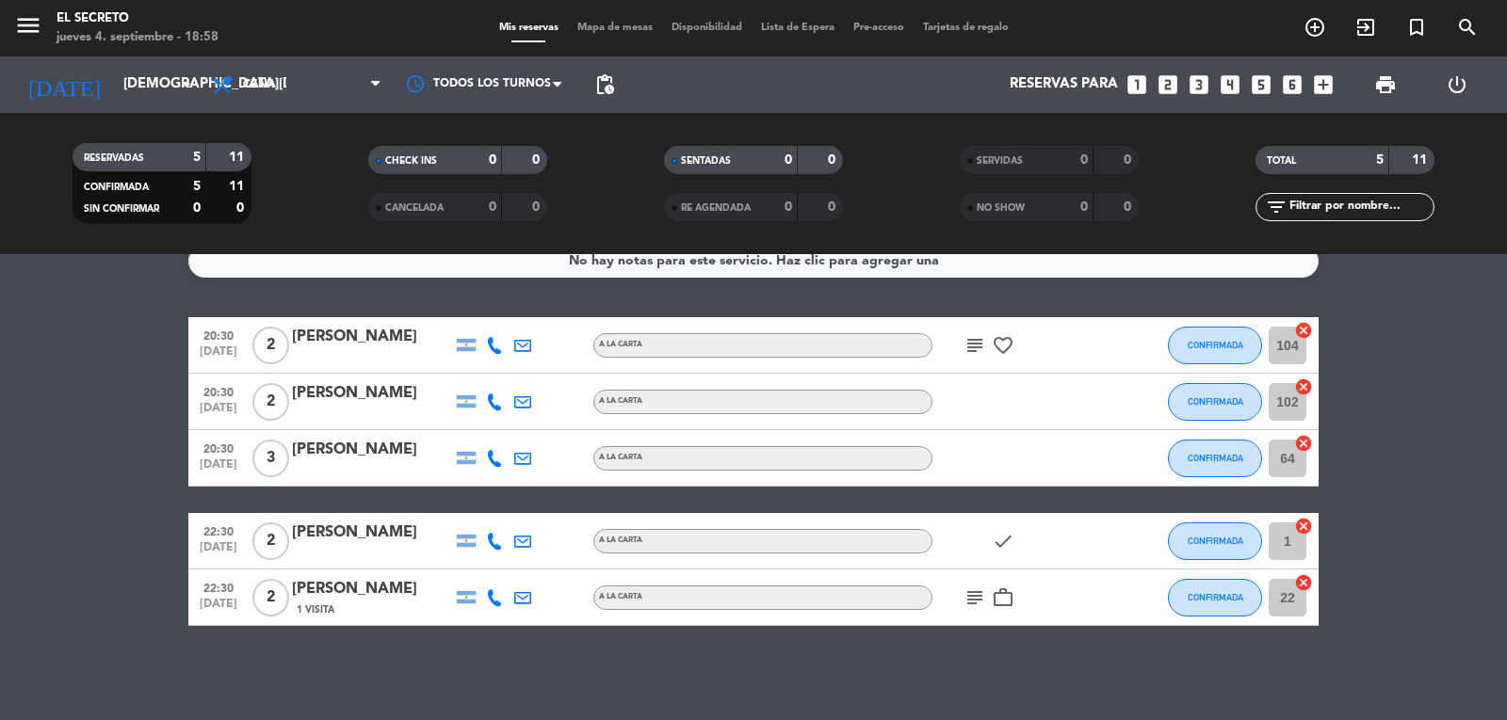
click at [1002, 350] on icon "favorite_border" at bounding box center [1003, 345] width 23 height 23
click at [789, 663] on div "No hay notas para este servicio. Haz clic para agregar una 20:30 [DATE] 2 [PERS…" at bounding box center [753, 487] width 1507 height 466
click at [1032, 651] on div "No hay notas para este servicio. Haz clic para agregar una 20:30 [DATE] 2 [PERS…" at bounding box center [753, 487] width 1507 height 466
click at [1004, 543] on icon "check" at bounding box center [1003, 541] width 23 height 23
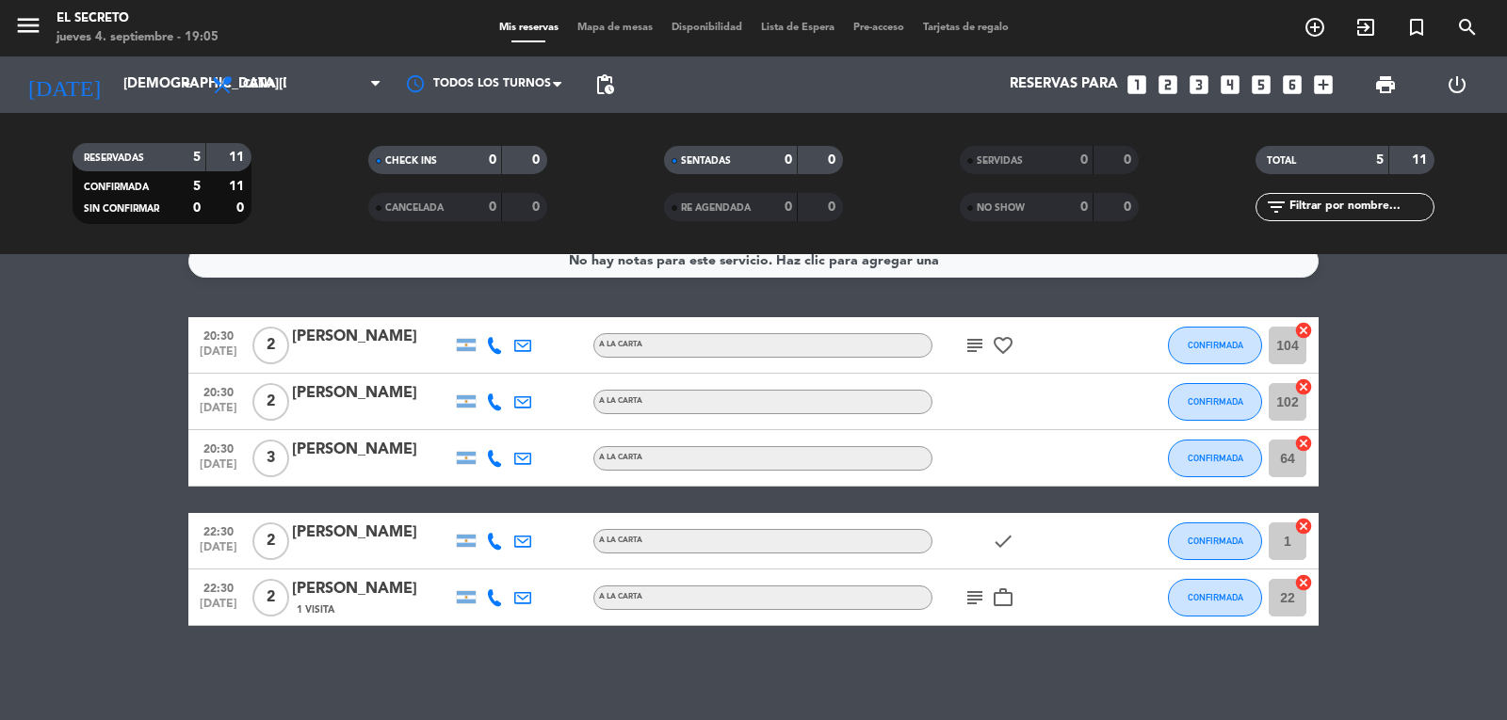
click at [969, 347] on icon "subject" at bounding box center [974, 345] width 23 height 23
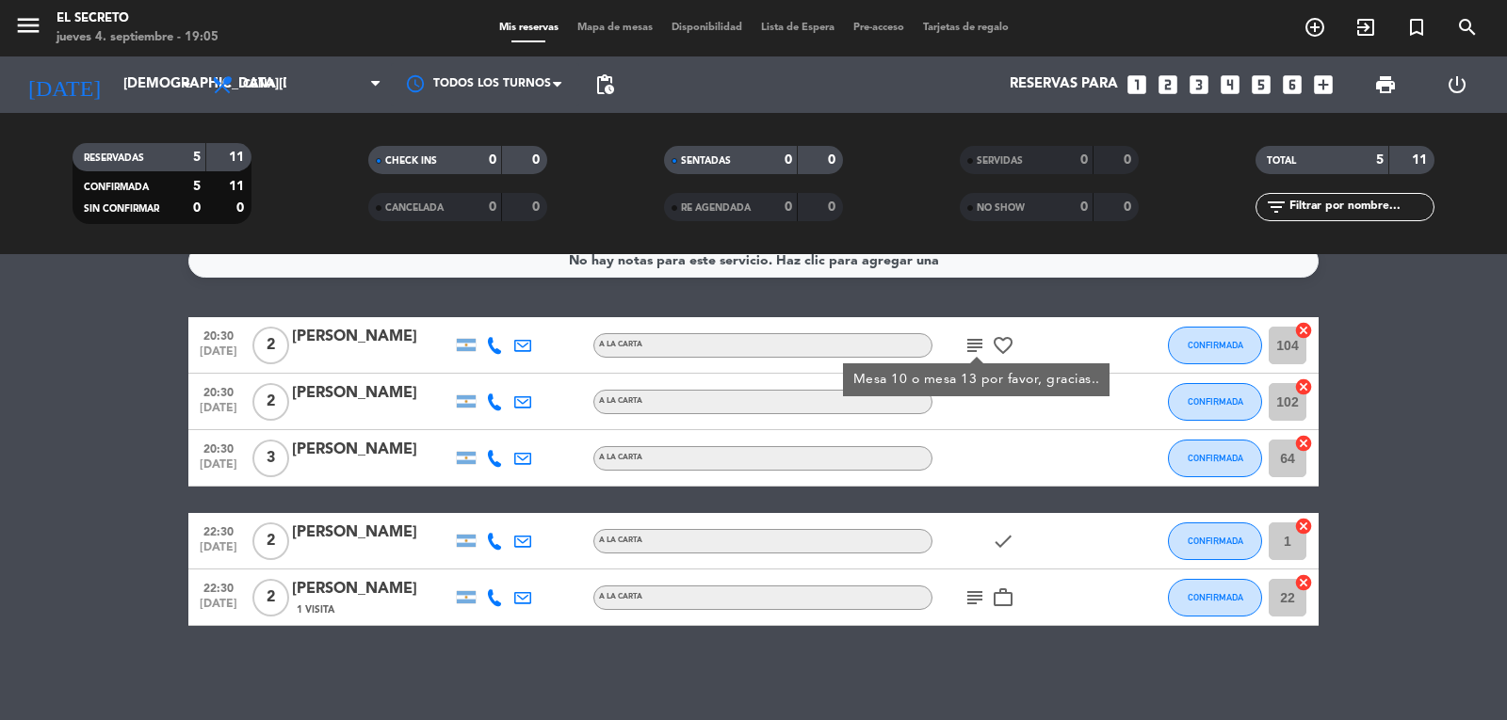
click at [1001, 345] on icon "favorite_border" at bounding box center [1003, 345] width 23 height 23
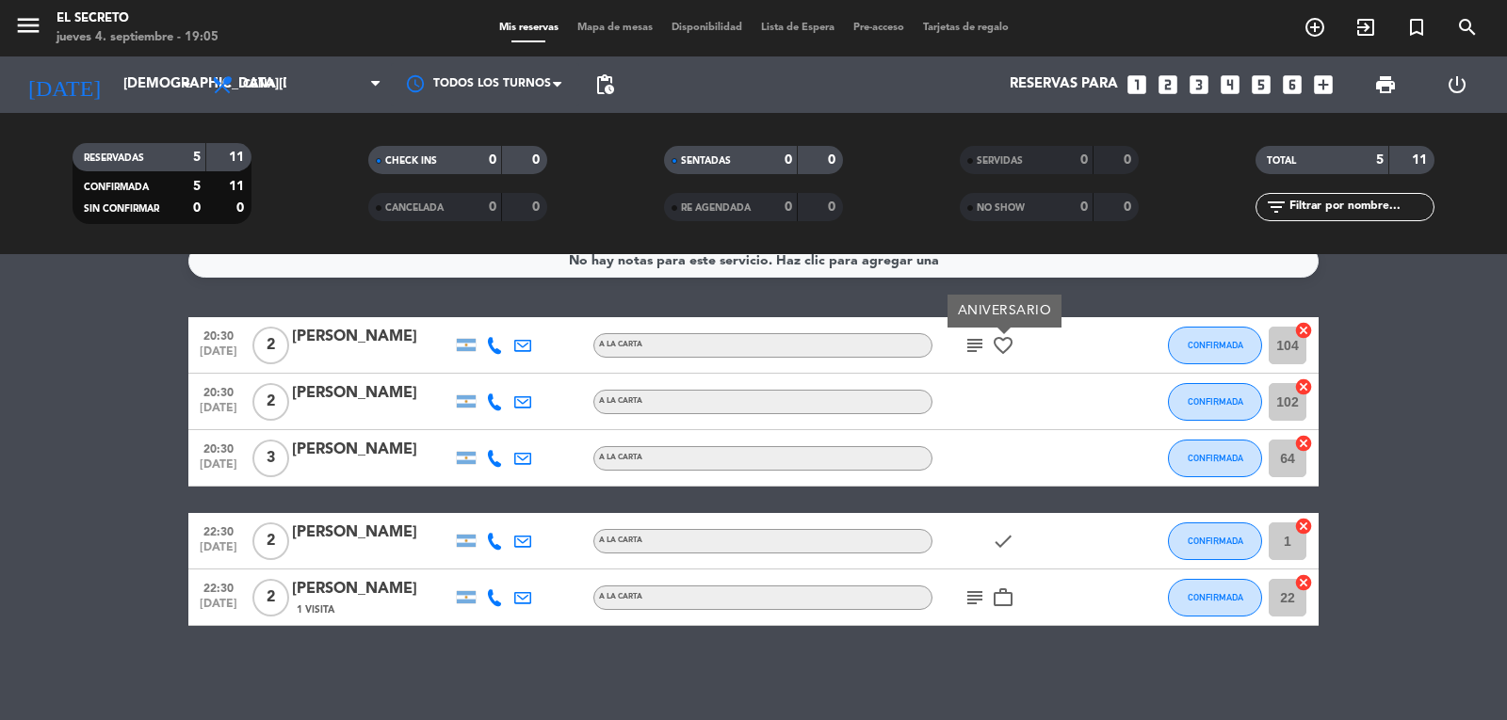
click at [971, 351] on icon "subject" at bounding box center [974, 345] width 23 height 23
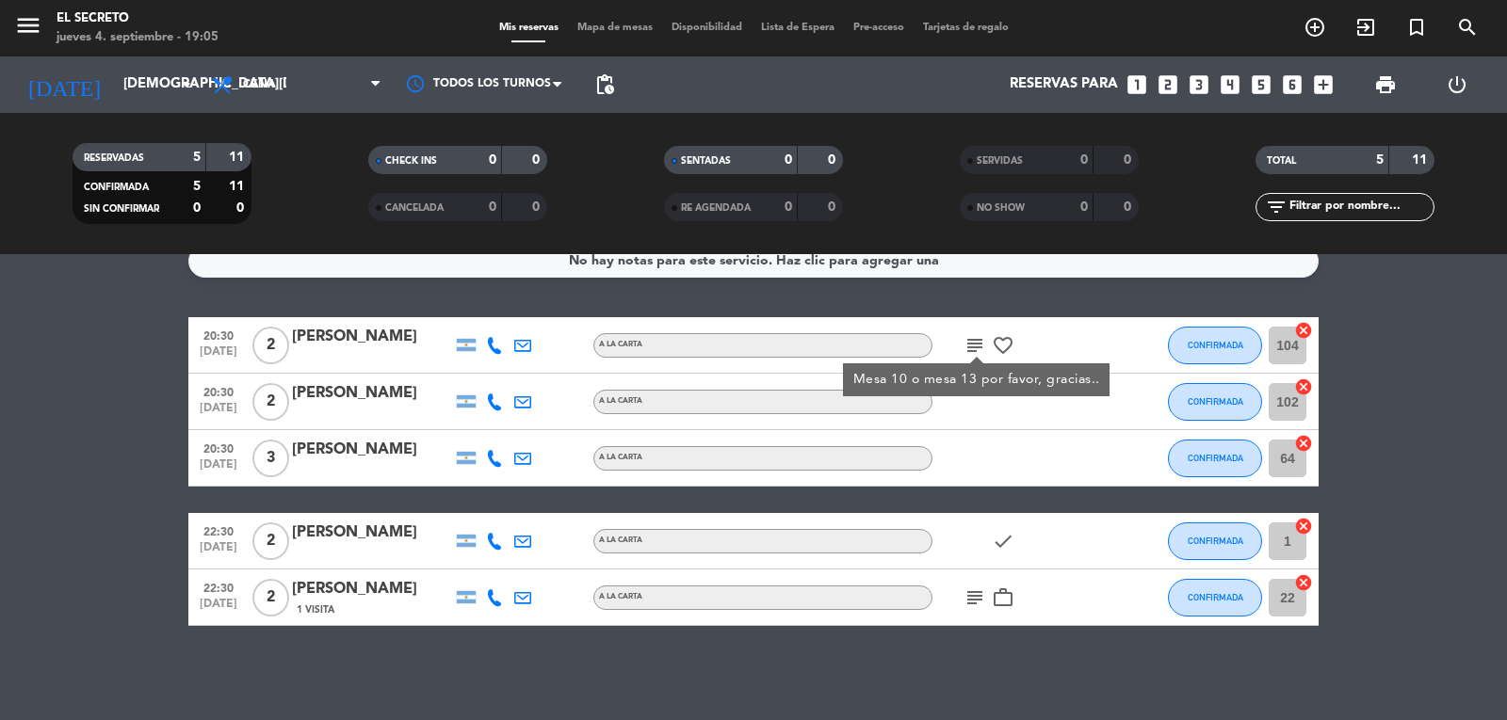
click at [973, 599] on icon "subject" at bounding box center [974, 598] width 23 height 23
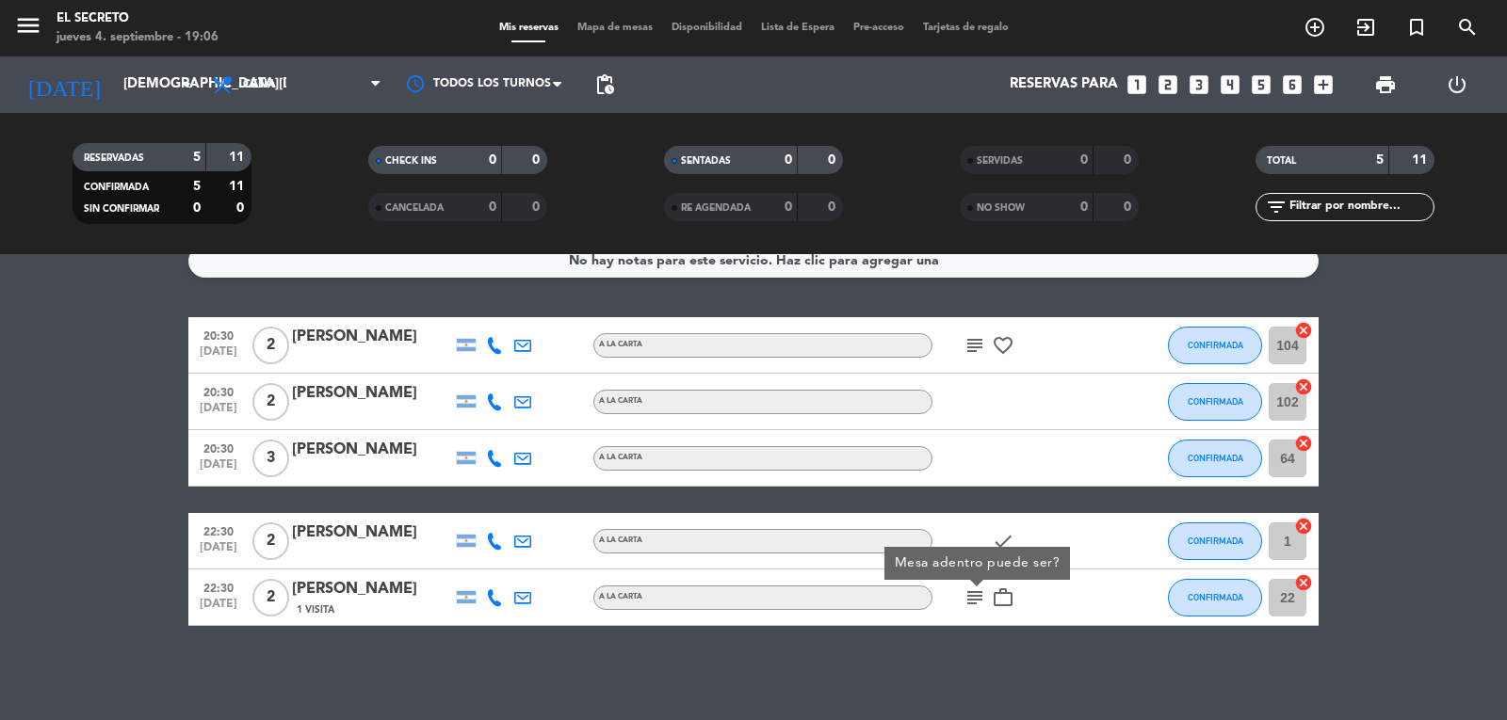
click at [886, 654] on div "No hay notas para este servicio. Haz clic para agregar una 20:30 [DATE] 2 [PERS…" at bounding box center [753, 487] width 1507 height 466
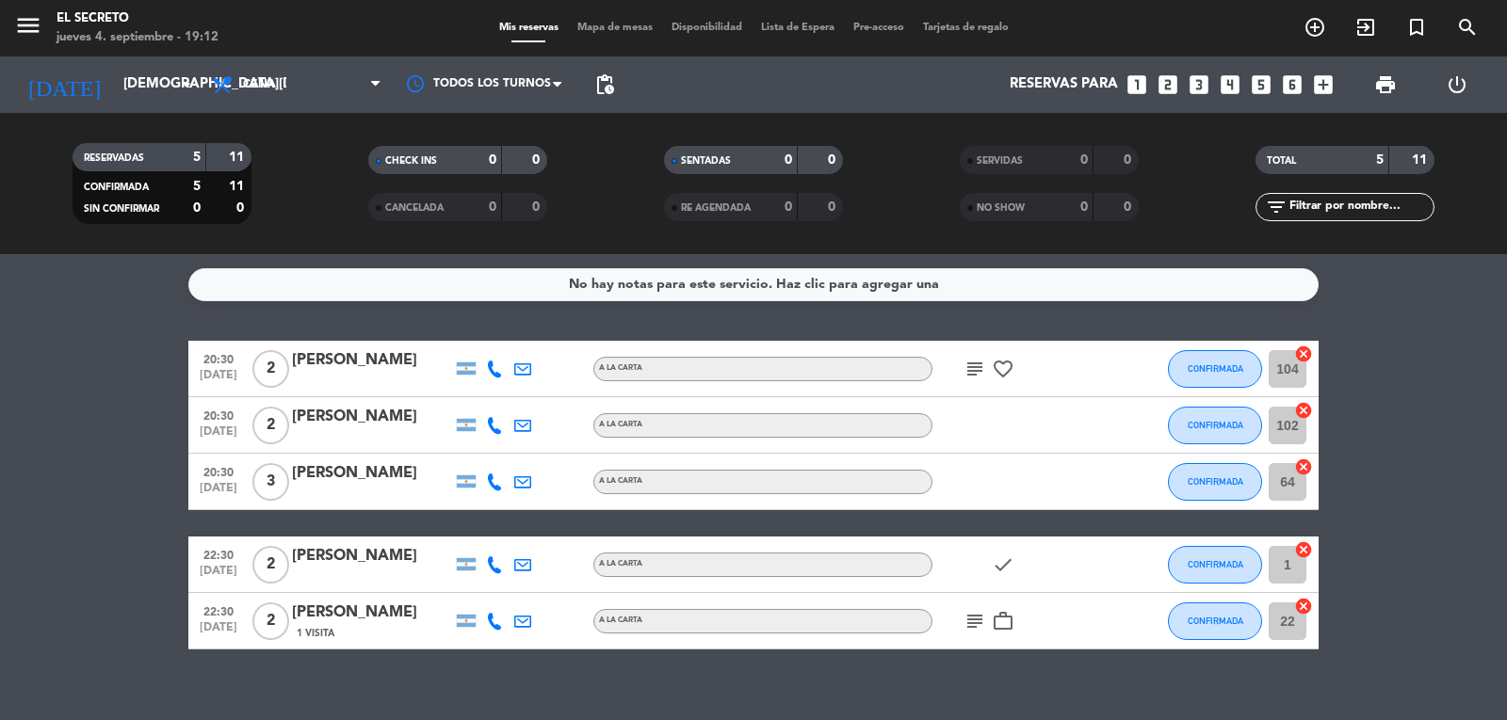
click at [978, 630] on icon "subject" at bounding box center [974, 621] width 23 height 23
click at [1081, 683] on div "No hay notas para este servicio. Haz clic para agregar una 20:30 [DATE] 2 [PERS…" at bounding box center [753, 487] width 1507 height 466
